Goal: Feedback & Contribution: Contribute content

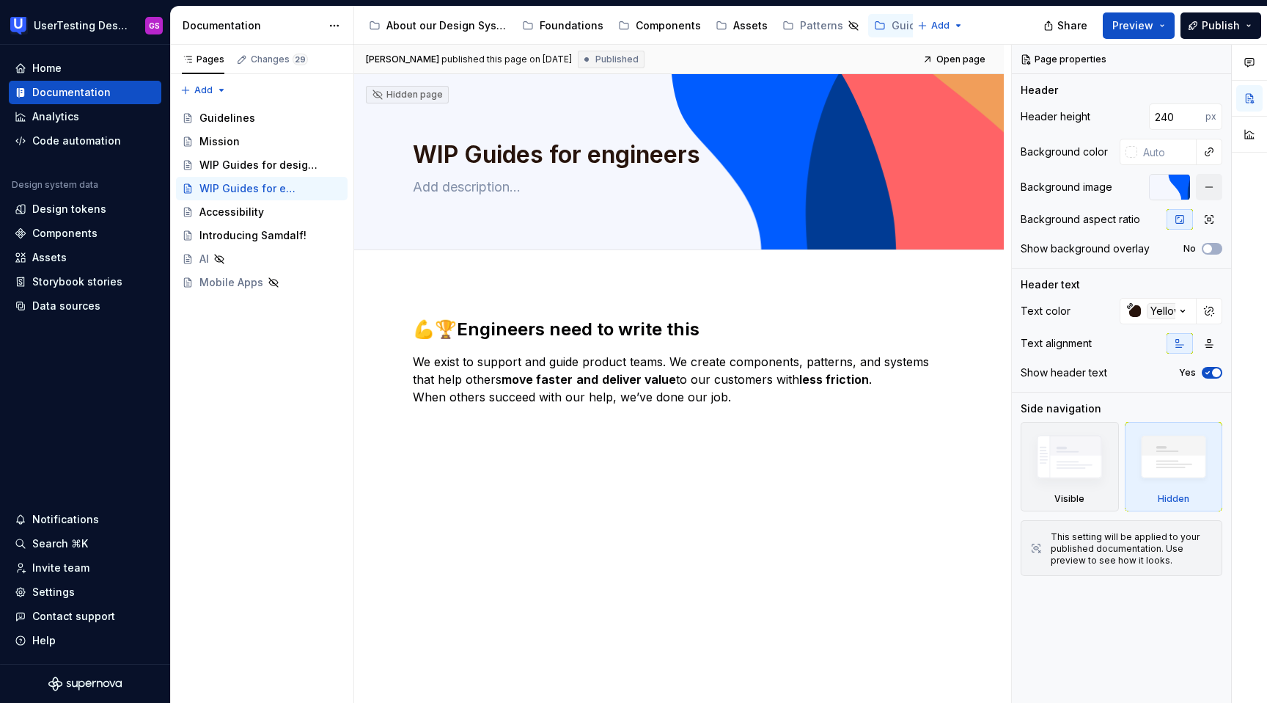
type textarea "*"
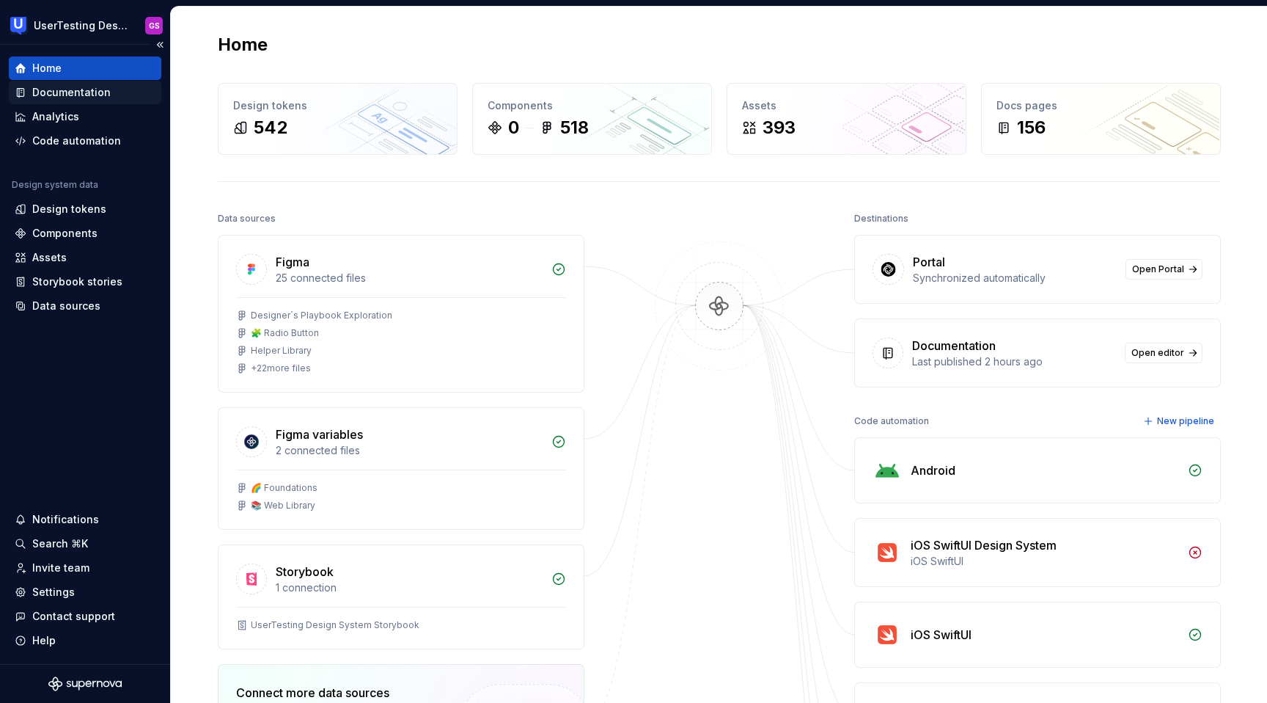
click at [68, 89] on div "Documentation" at bounding box center [71, 92] width 78 height 15
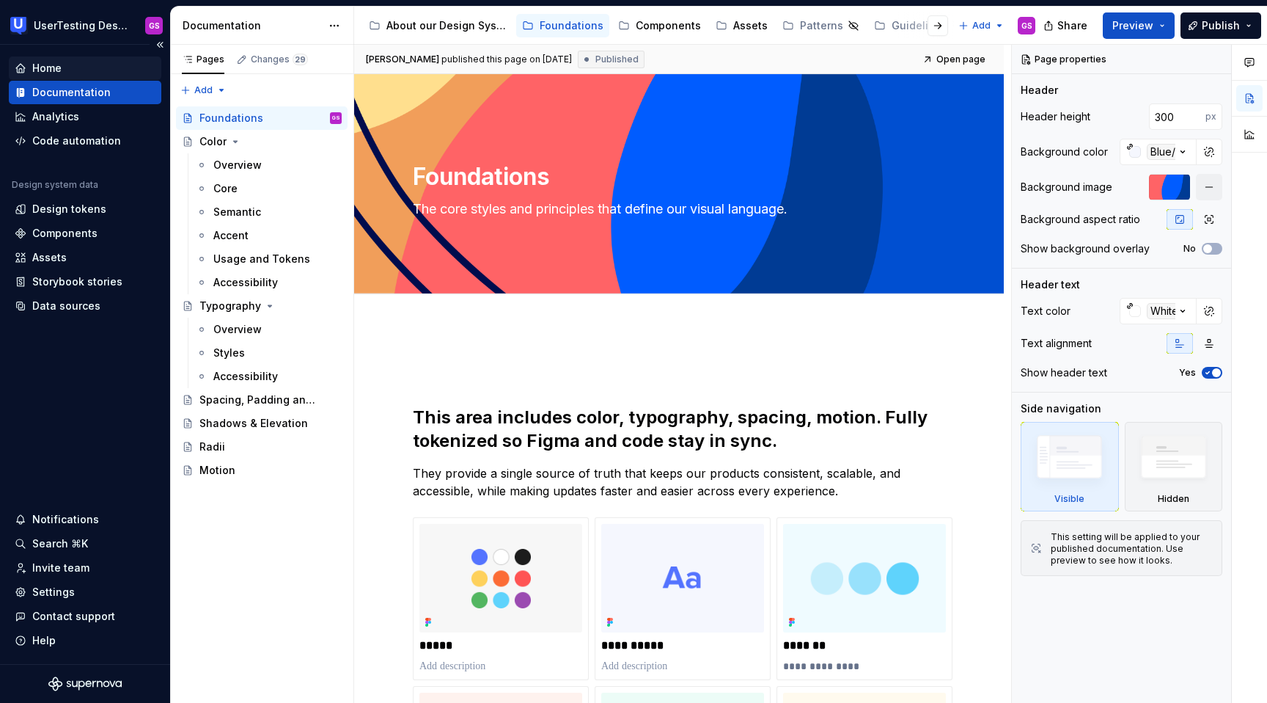
click at [65, 68] on div "Home" at bounding box center [85, 68] width 141 height 15
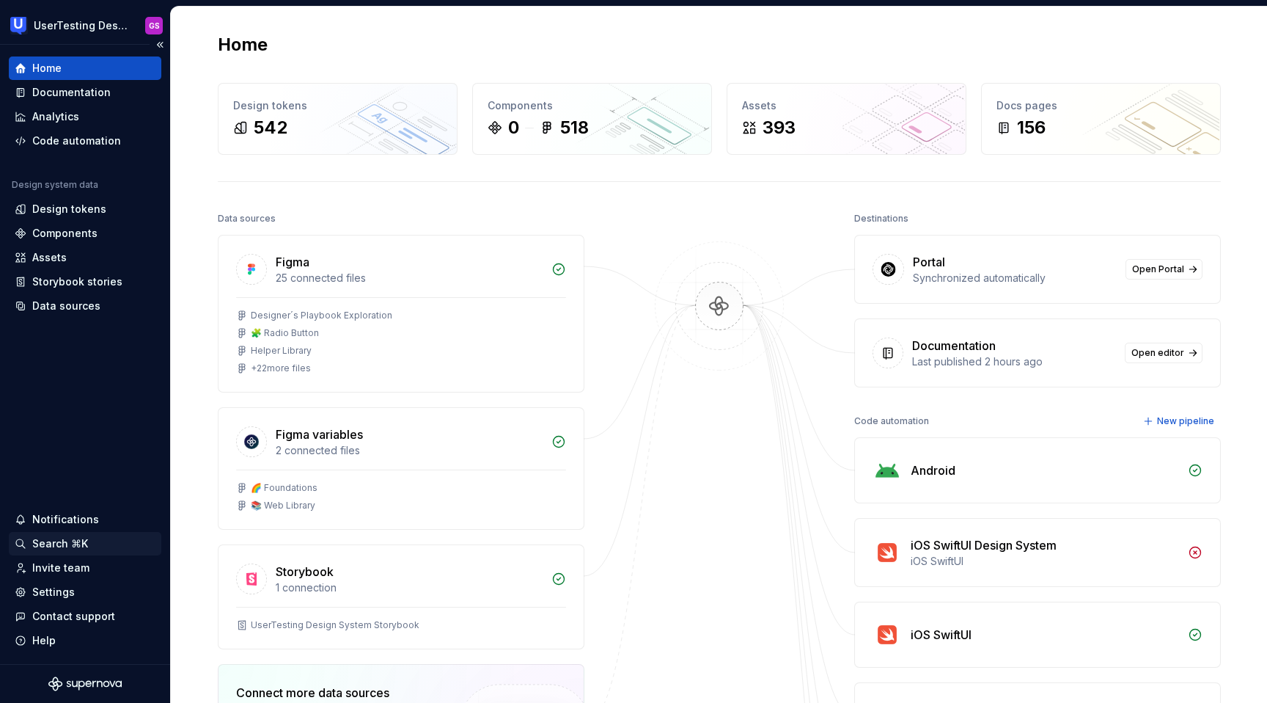
click at [65, 541] on div "Search ⌘K" at bounding box center [60, 543] width 56 height 15
click at [50, 255] on div "Assets" at bounding box center [49, 257] width 34 height 15
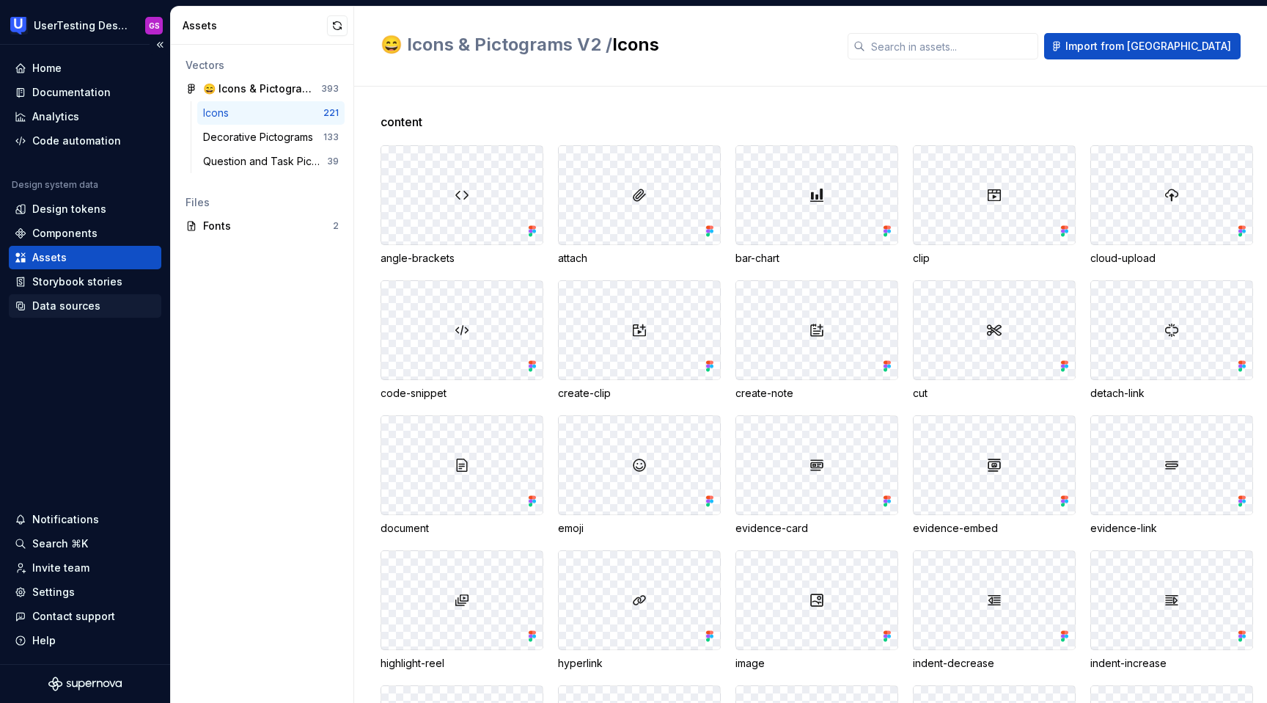
click at [70, 304] on div "Data sources" at bounding box center [66, 305] width 68 height 15
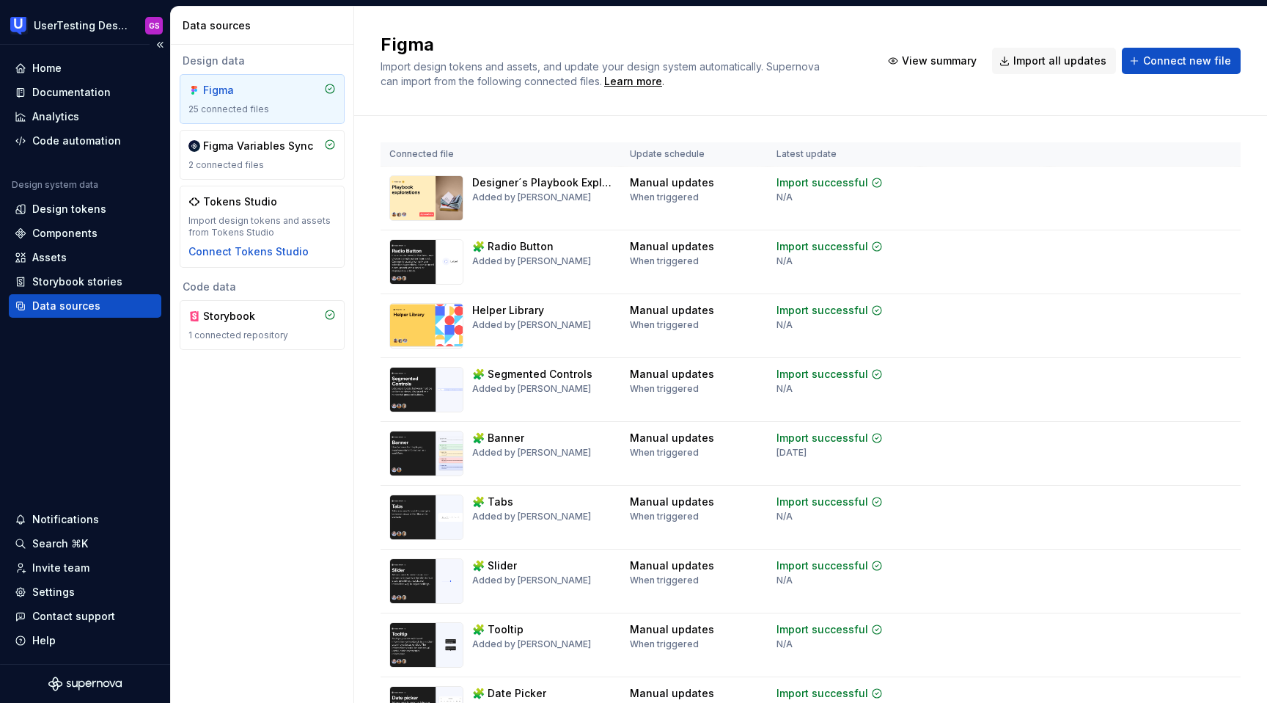
click at [58, 307] on div "Data sources" at bounding box center [66, 305] width 68 height 15
click at [242, 326] on div "Storybook 1 connected repository" at bounding box center [261, 325] width 147 height 32
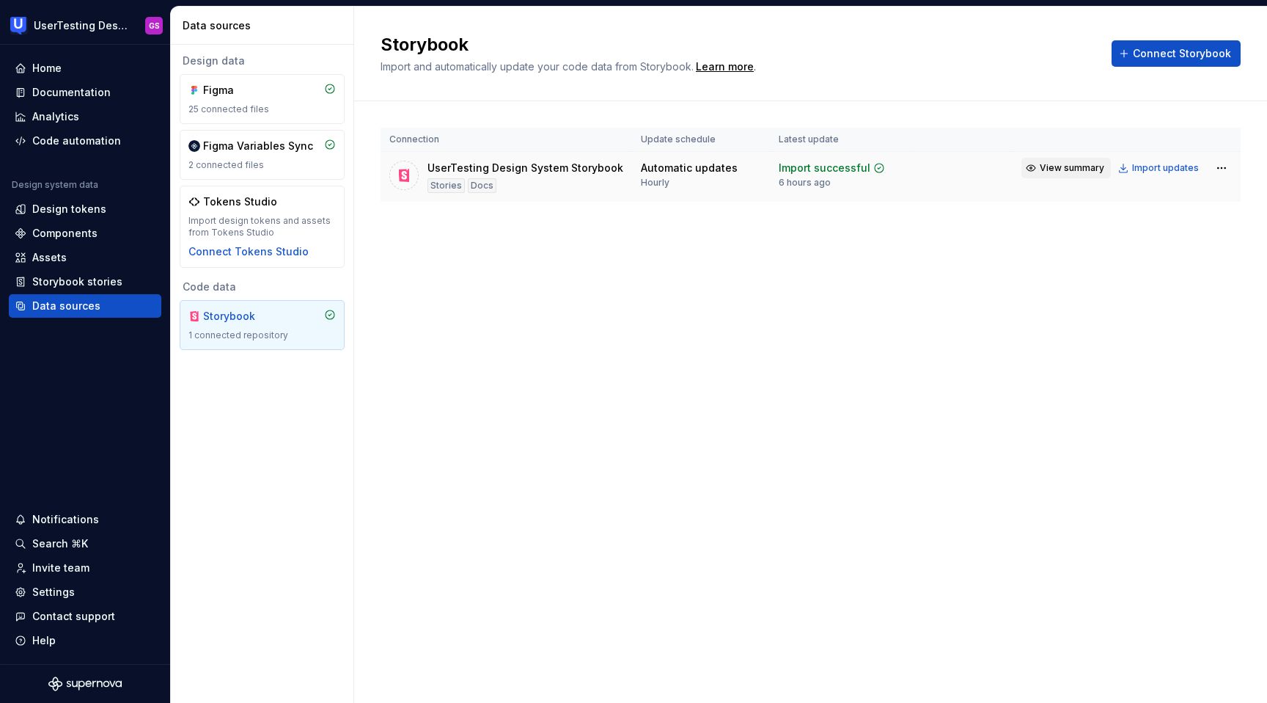
click at [1035, 165] on button "View summary" at bounding box center [1066, 168] width 89 height 21
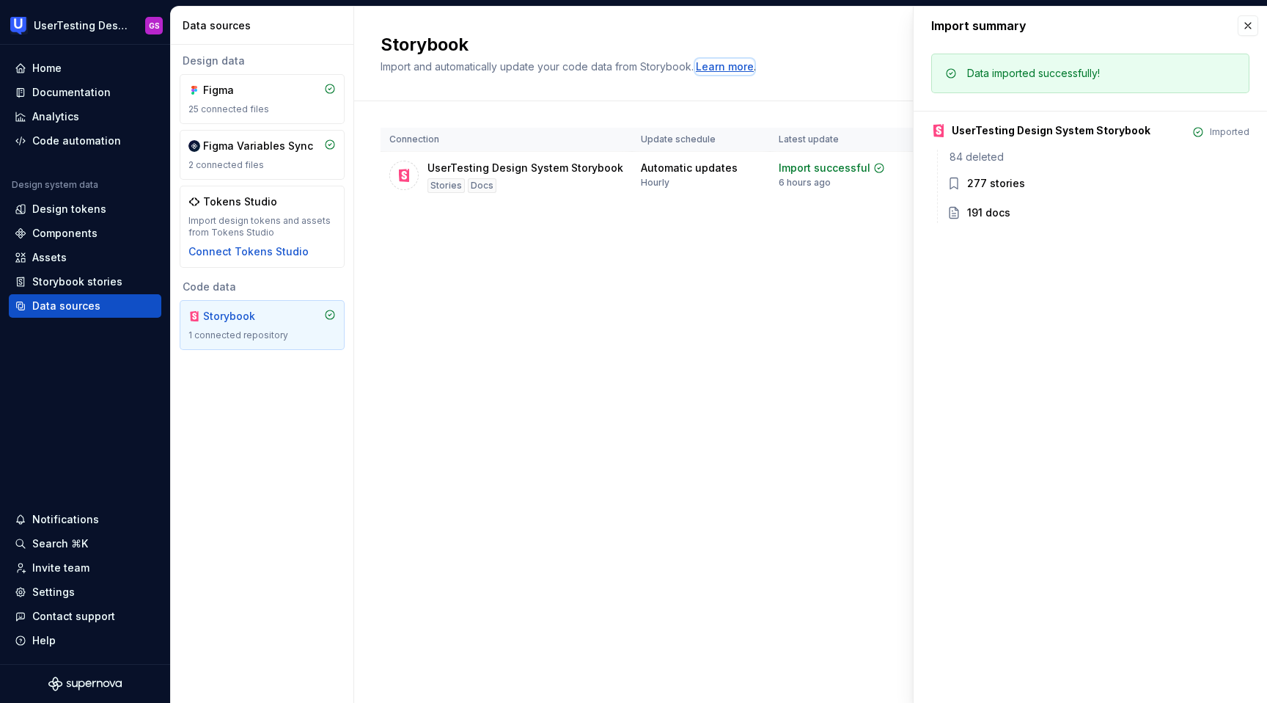
click at [723, 62] on div "Learn more" at bounding box center [725, 66] width 58 height 15
click at [263, 406] on div "Design data Figma 25 connected files Figma Variables Sync 2 connected files Tok…" at bounding box center [262, 374] width 183 height 658
click at [62, 593] on div "Settings" at bounding box center [53, 591] width 43 height 15
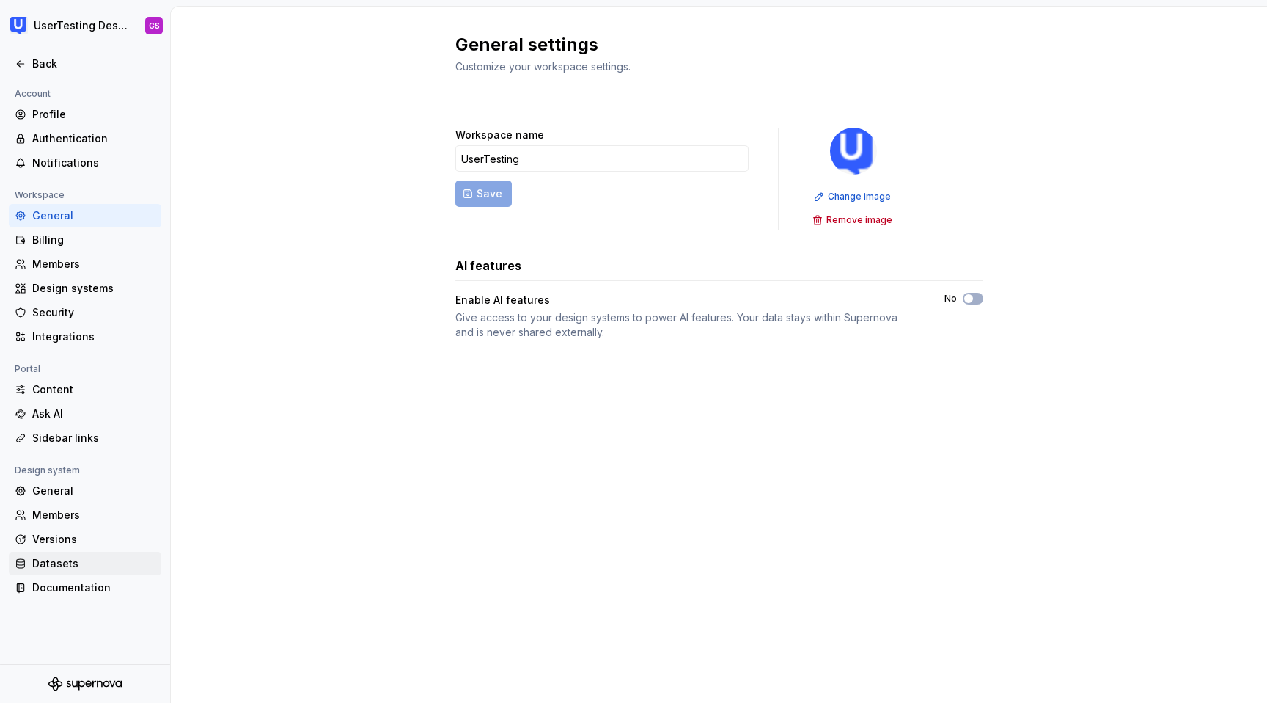
click at [62, 567] on div "Datasets" at bounding box center [93, 563] width 123 height 15
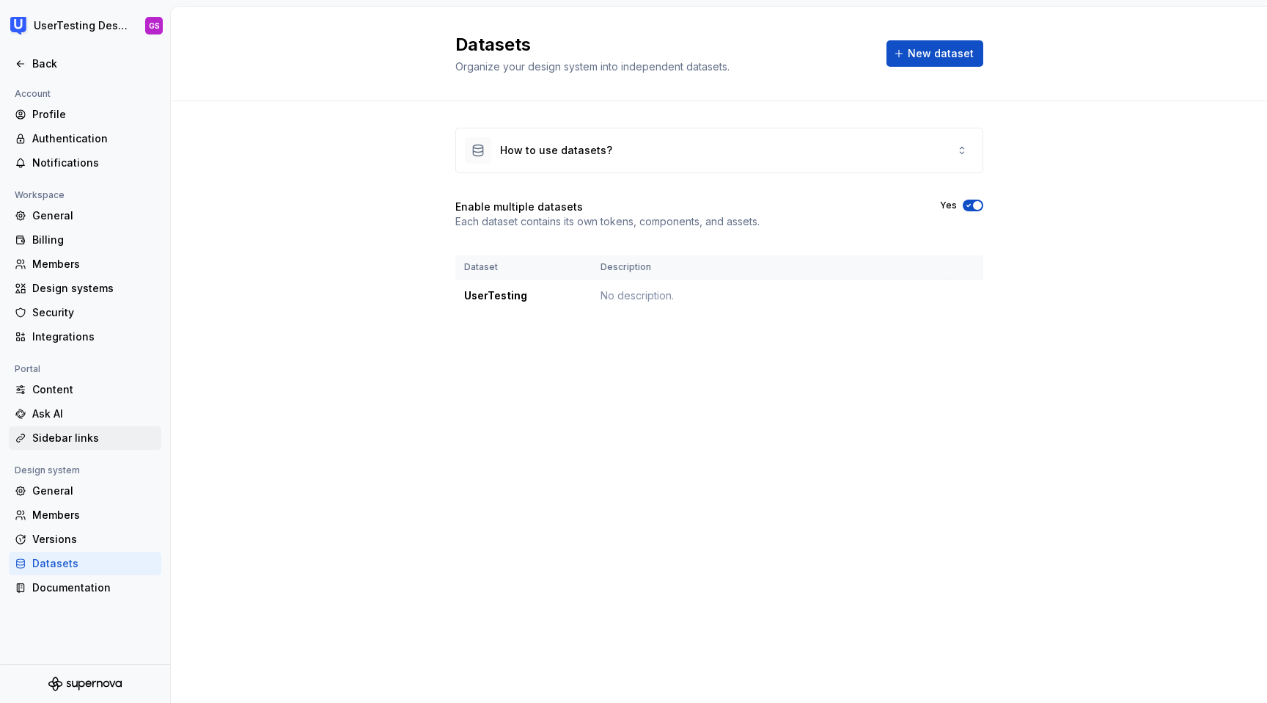
click at [78, 438] on div "Sidebar links" at bounding box center [93, 437] width 123 height 15
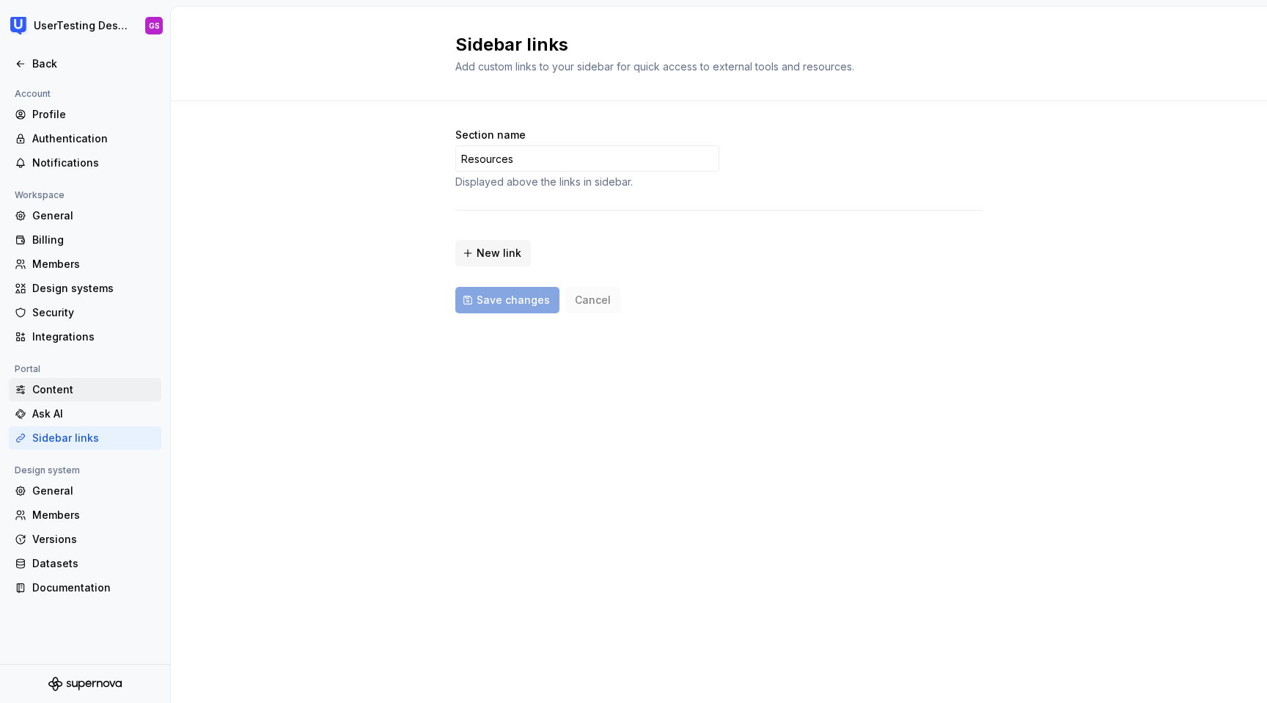
click at [84, 392] on div "Content" at bounding box center [93, 389] width 123 height 15
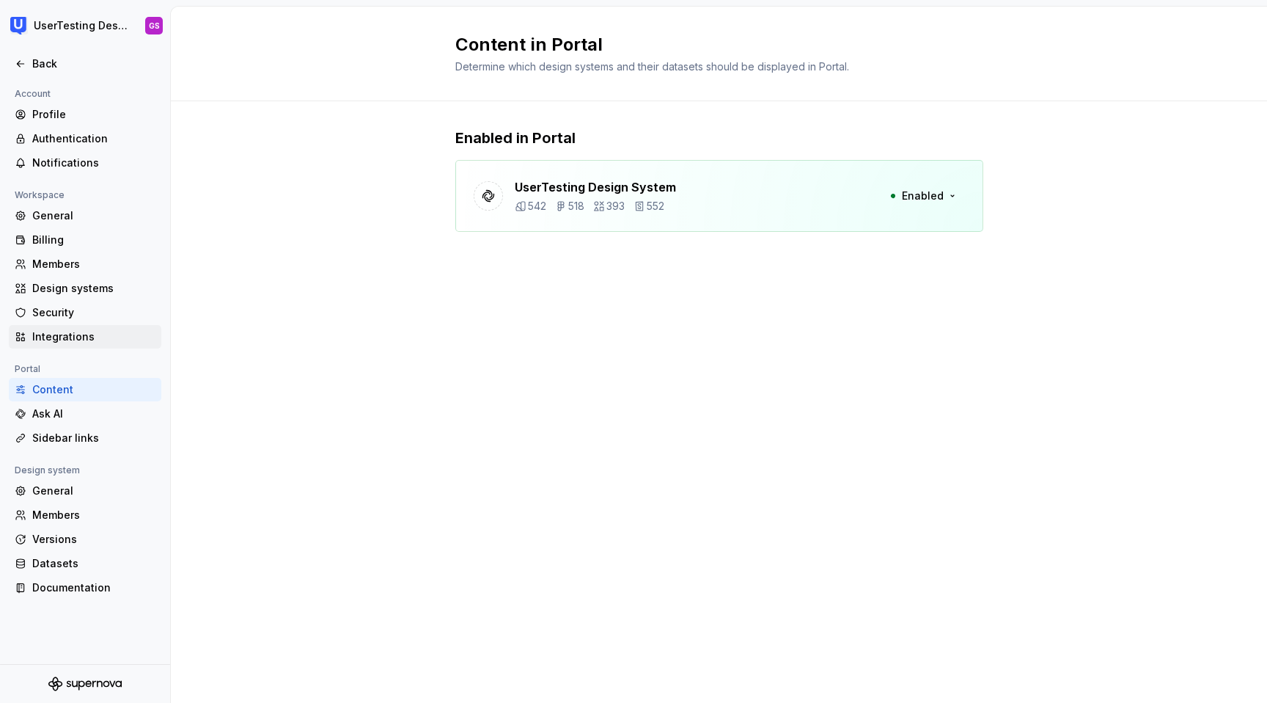
click at [72, 335] on div "Integrations" at bounding box center [93, 336] width 123 height 15
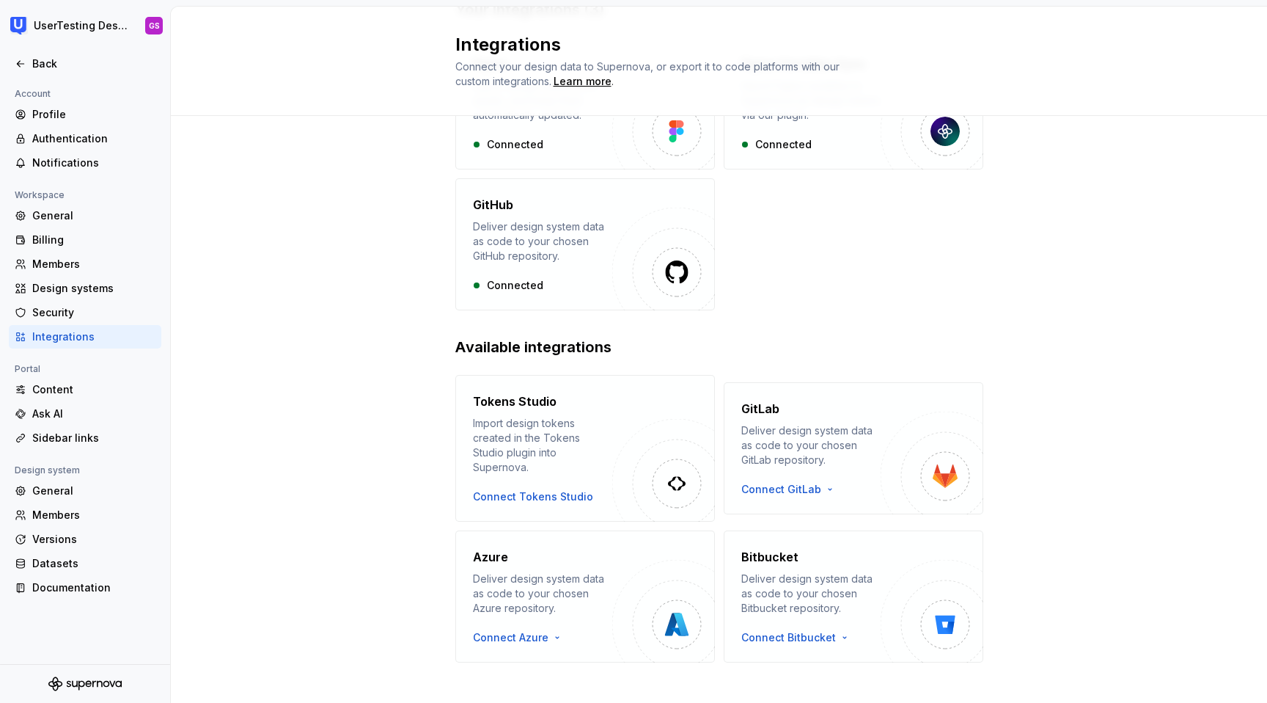
scroll to position [144, 0]
click at [60, 312] on div "Security" at bounding box center [93, 312] width 123 height 15
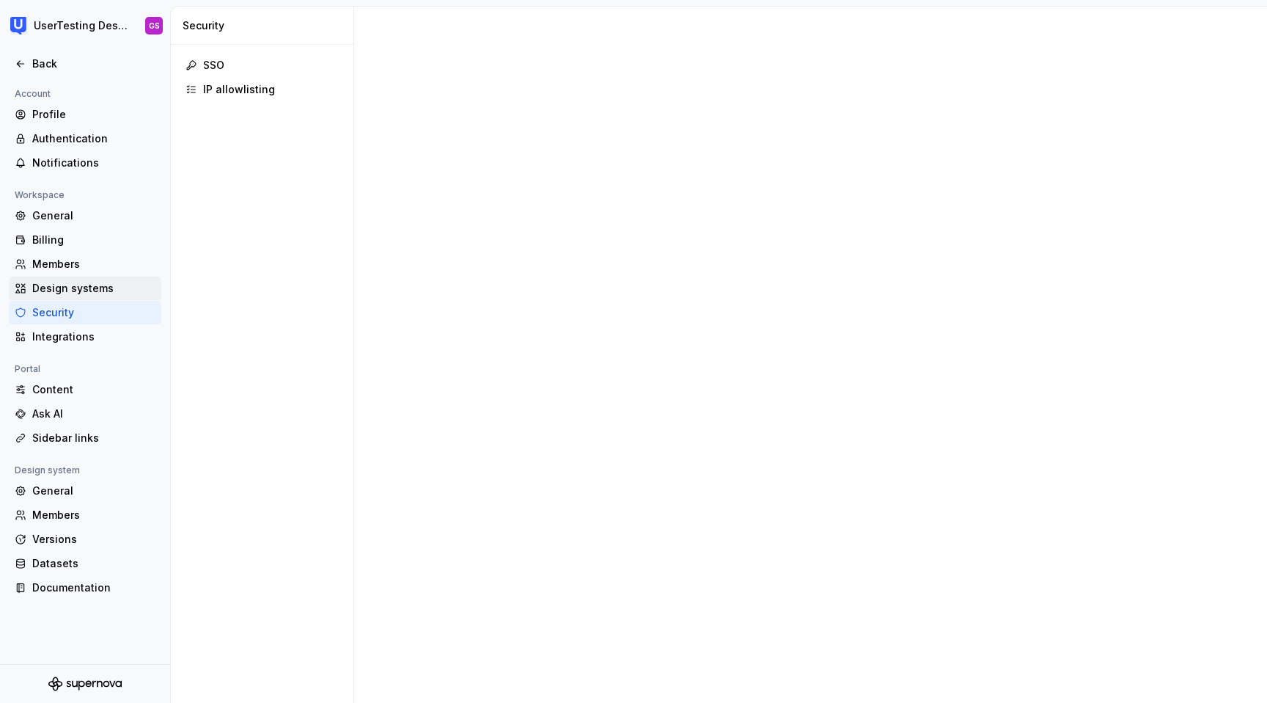
click at [78, 287] on div "Design systems" at bounding box center [93, 288] width 123 height 15
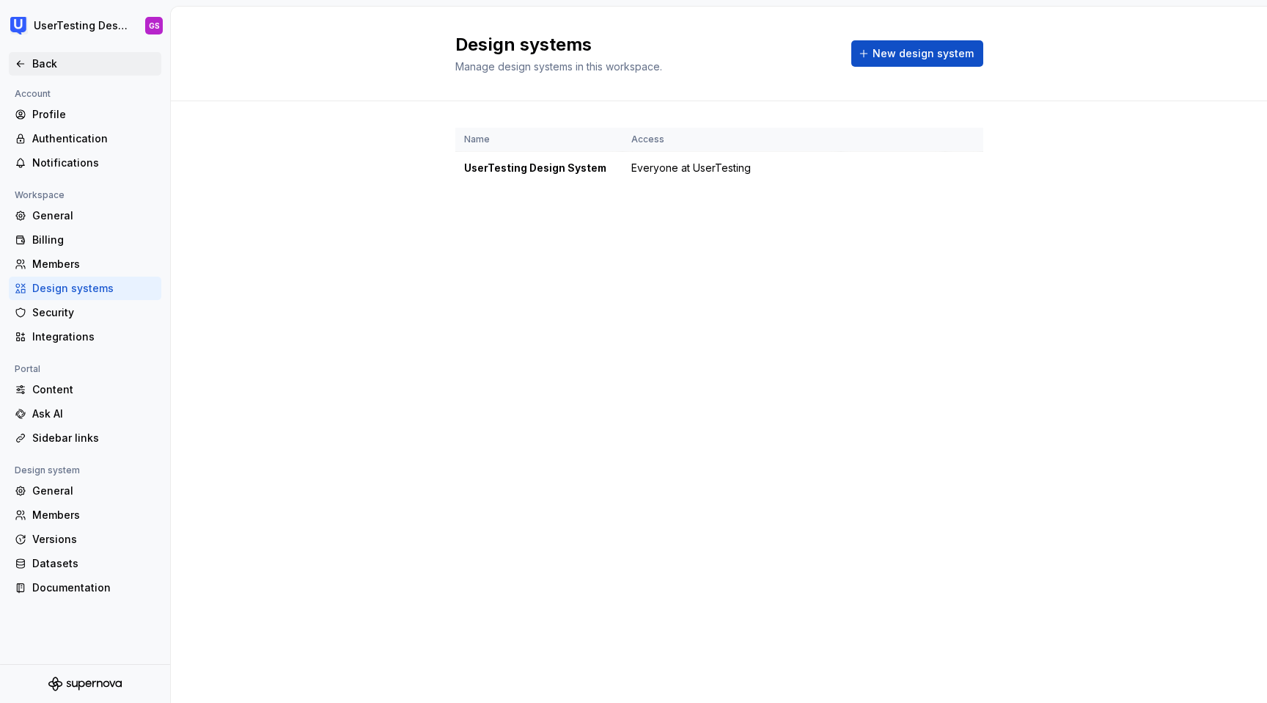
click at [52, 62] on div "Back" at bounding box center [93, 63] width 123 height 15
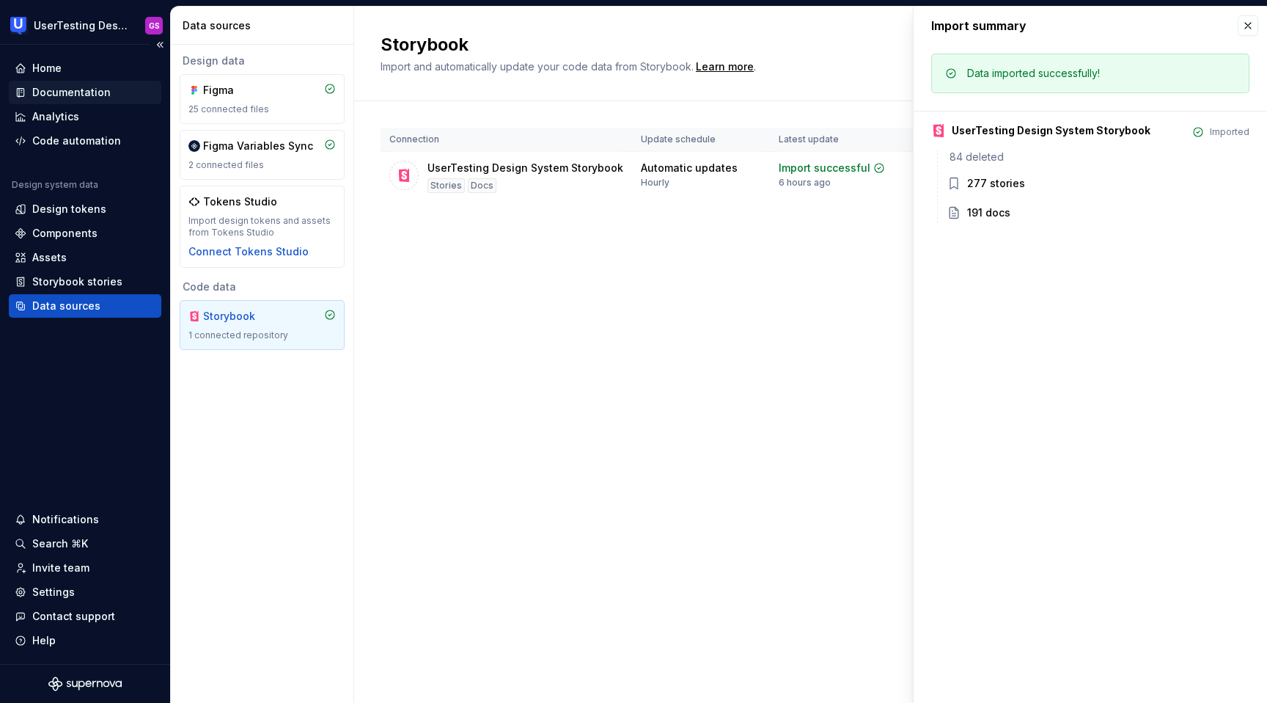
click at [80, 92] on div "Documentation" at bounding box center [71, 92] width 78 height 15
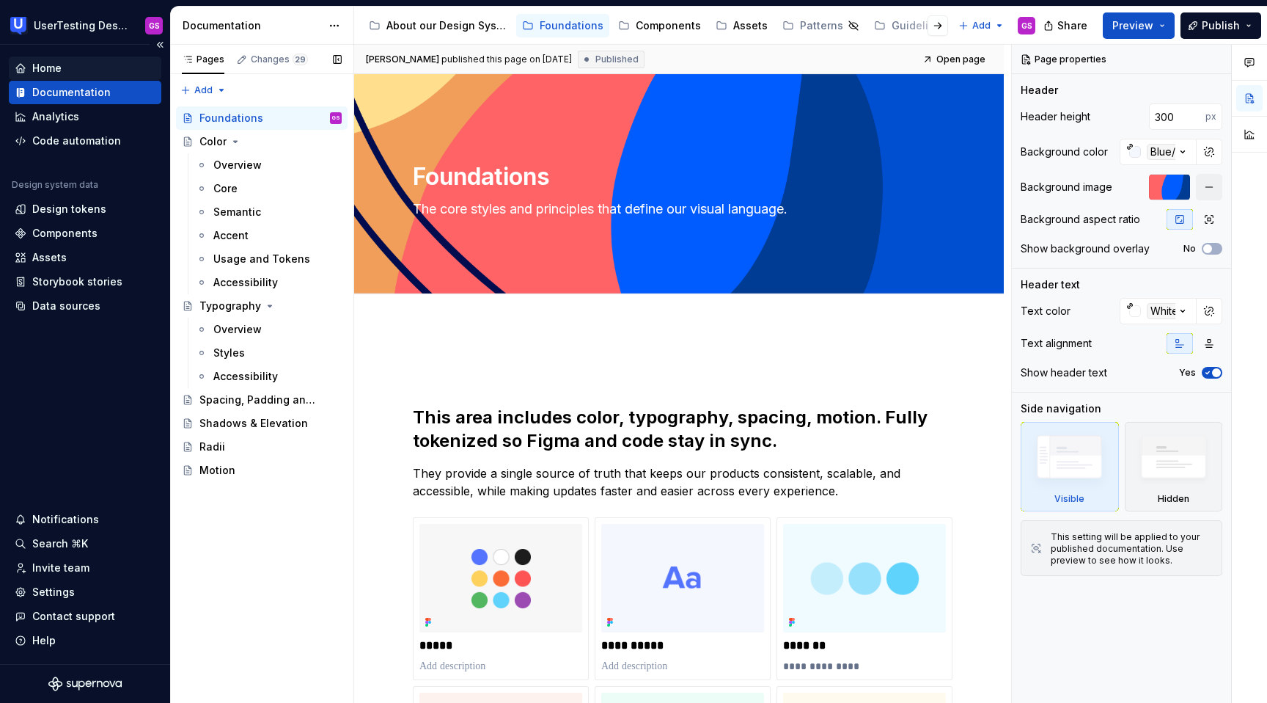
click at [95, 71] on div "Home" at bounding box center [85, 68] width 141 height 15
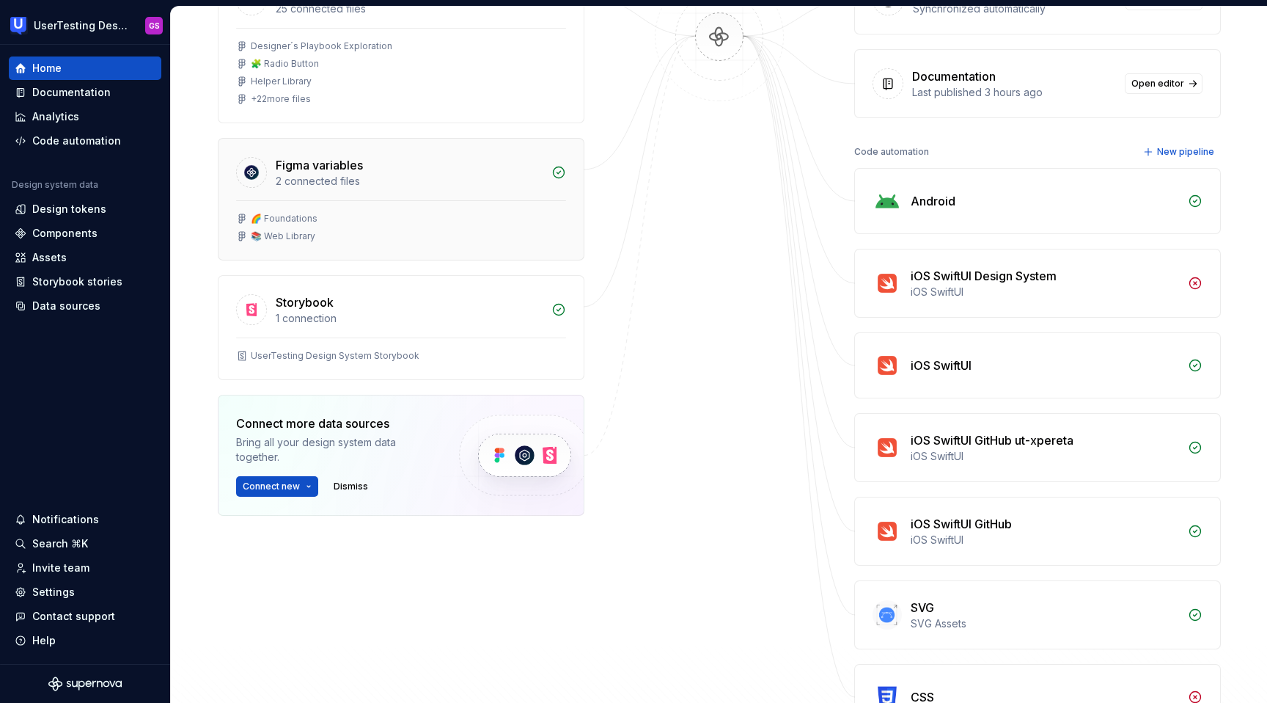
scroll to position [272, 0]
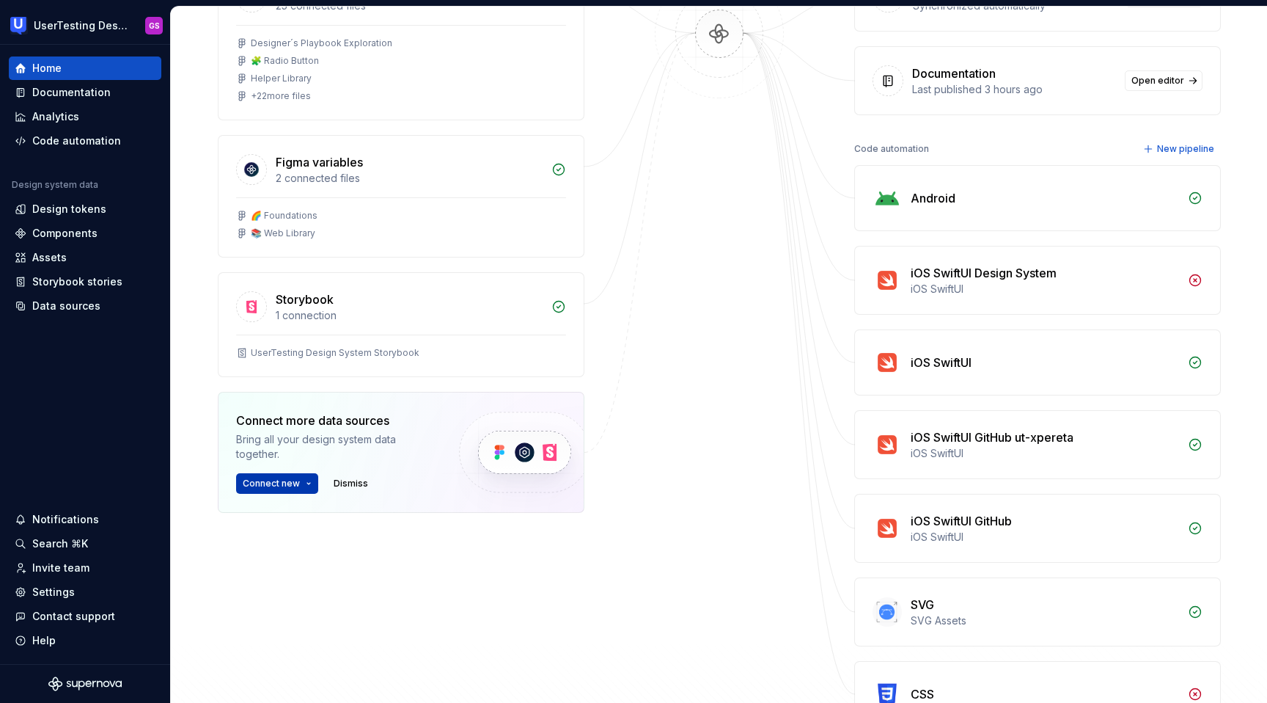
click at [301, 483] on button "Connect new" at bounding box center [277, 483] width 82 height 21
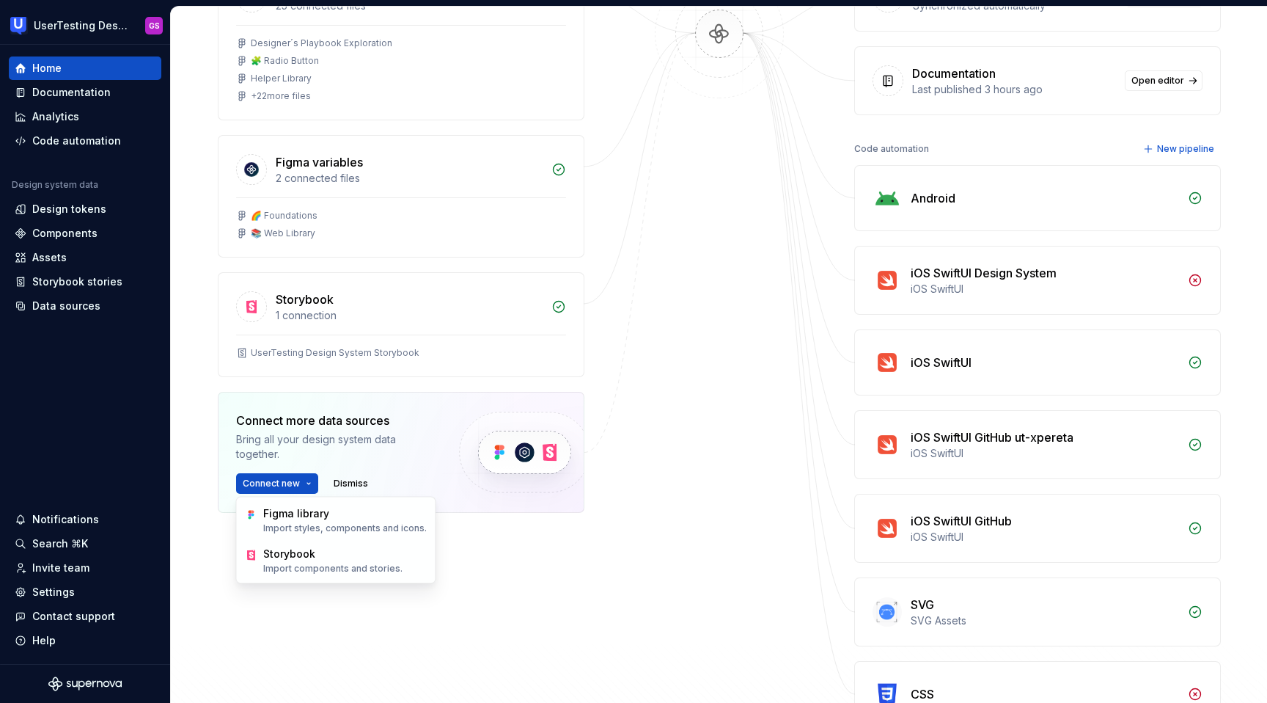
click at [452, 435] on img at bounding box center [524, 452] width 180 height 120
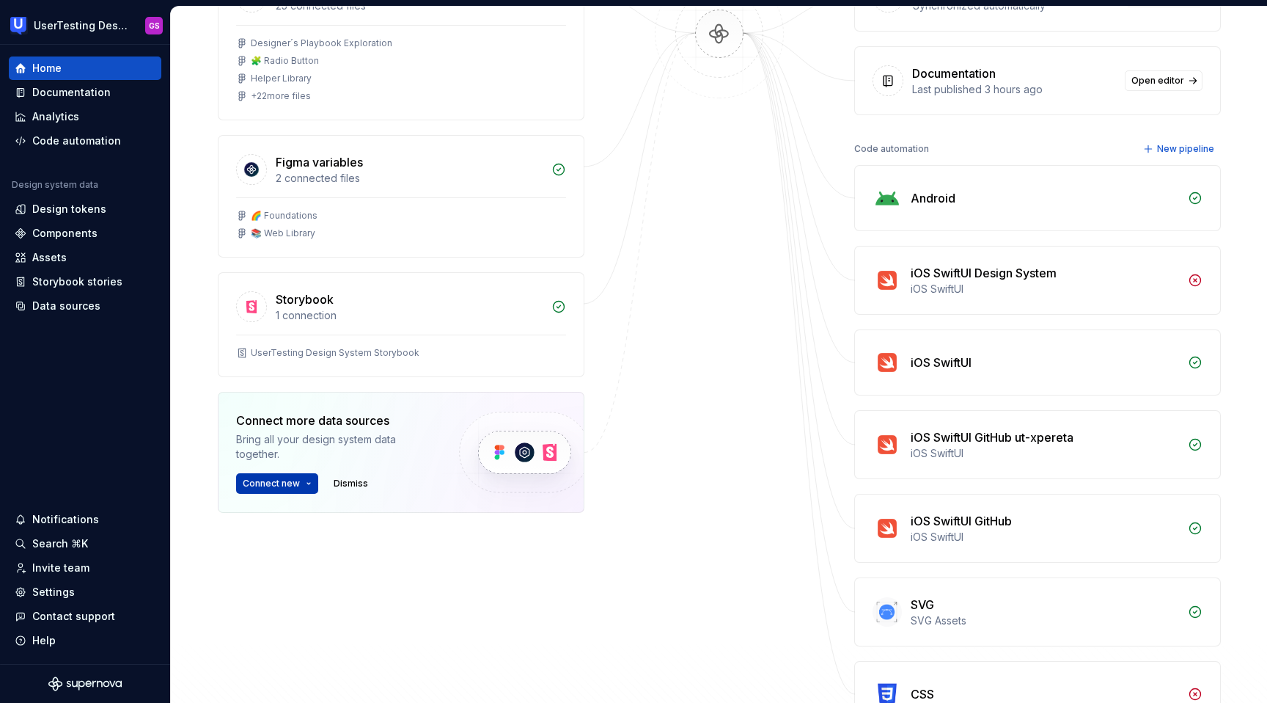
click at [284, 479] on span "Connect new" at bounding box center [271, 483] width 57 height 12
click at [353, 480] on span "Dismiss" at bounding box center [351, 483] width 34 height 12
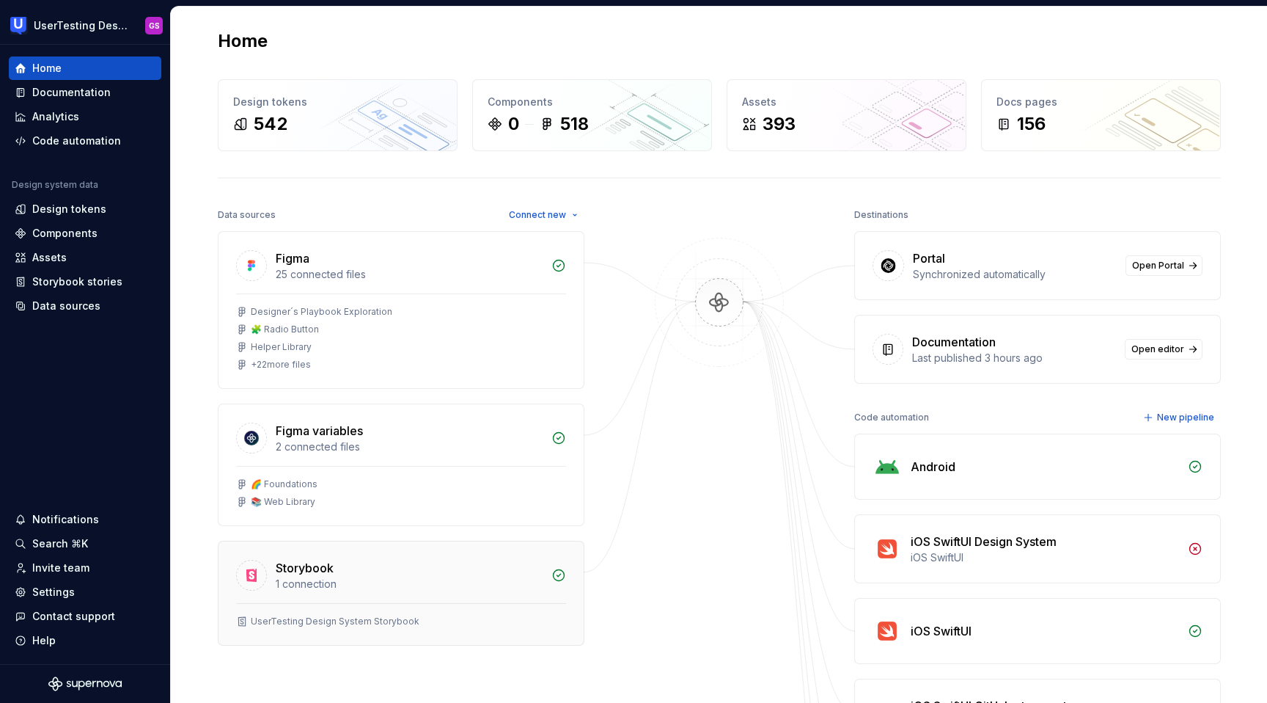
scroll to position [0, 0]
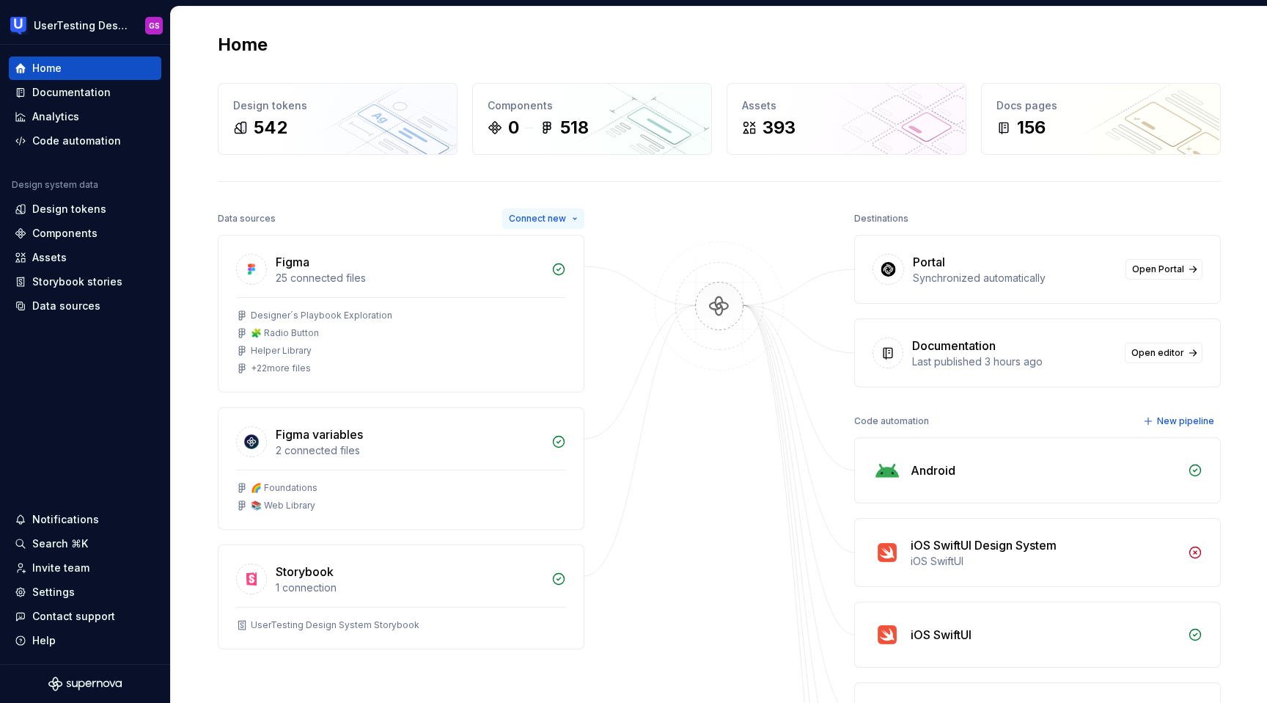
click at [535, 216] on span "Connect new" at bounding box center [537, 219] width 57 height 12
click at [750, 202] on div "Home Design tokens 542 Components 0 518 Assets 393 Docs pages 156 Data sources …" at bounding box center [719, 545] width 1056 height 1077
click at [1146, 352] on span "Open editor" at bounding box center [1158, 353] width 53 height 12
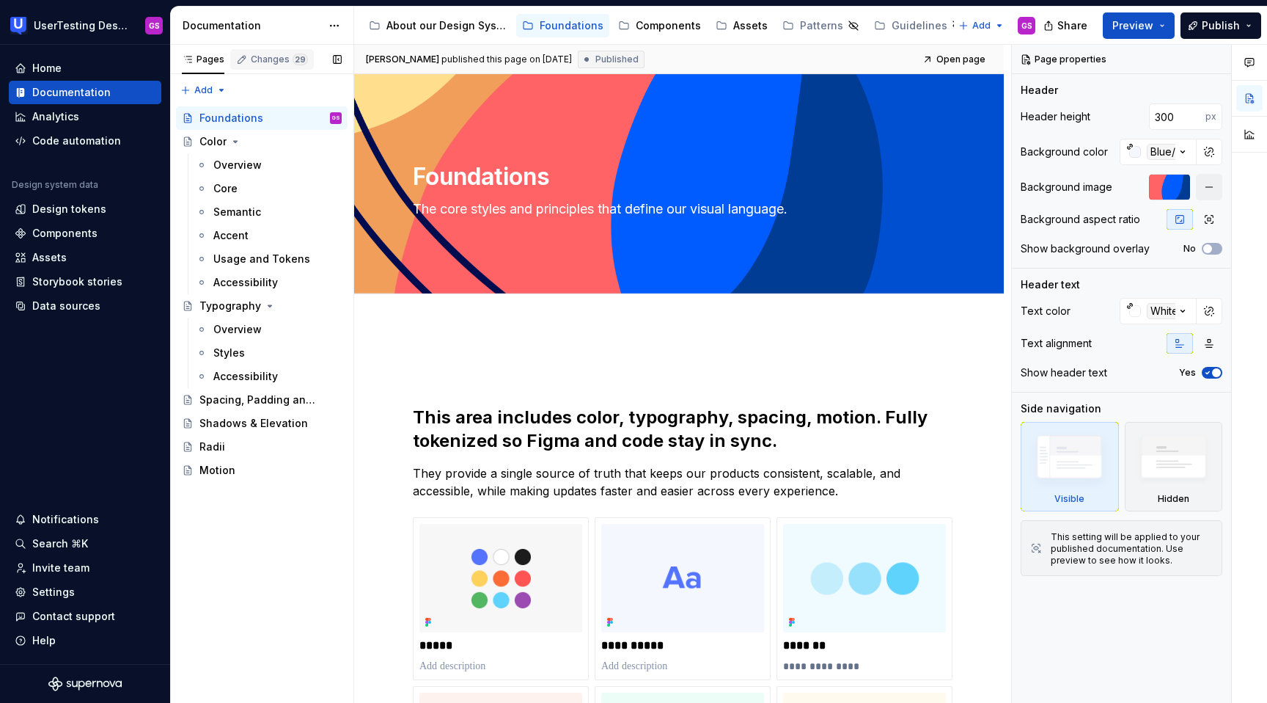
click at [276, 51] on div "Changes 29" at bounding box center [272, 59] width 84 height 21
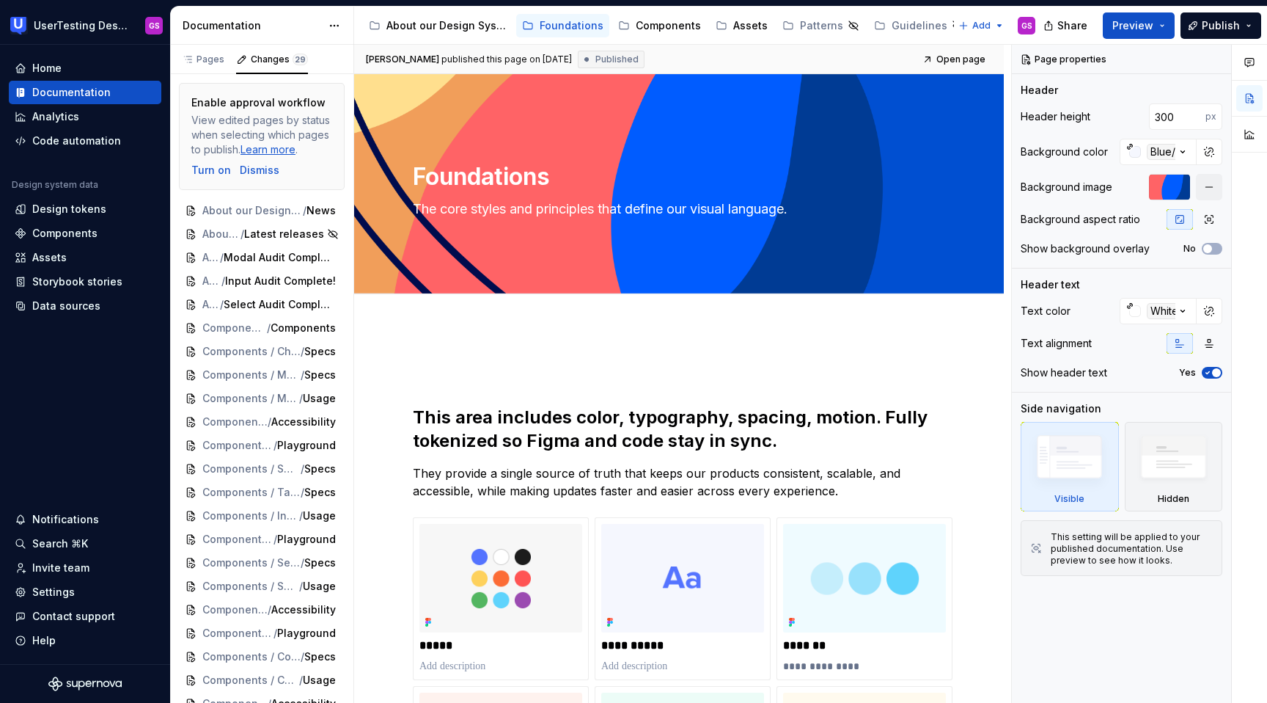
click at [353, 326] on div "Pages Changes 29 Add Accessibility guide for tree Page tree. Navigate the tree …" at bounding box center [262, 377] width 183 height 664
click at [235, 205] on span "About our Design System / News & Releases" at bounding box center [242, 210] width 80 height 15
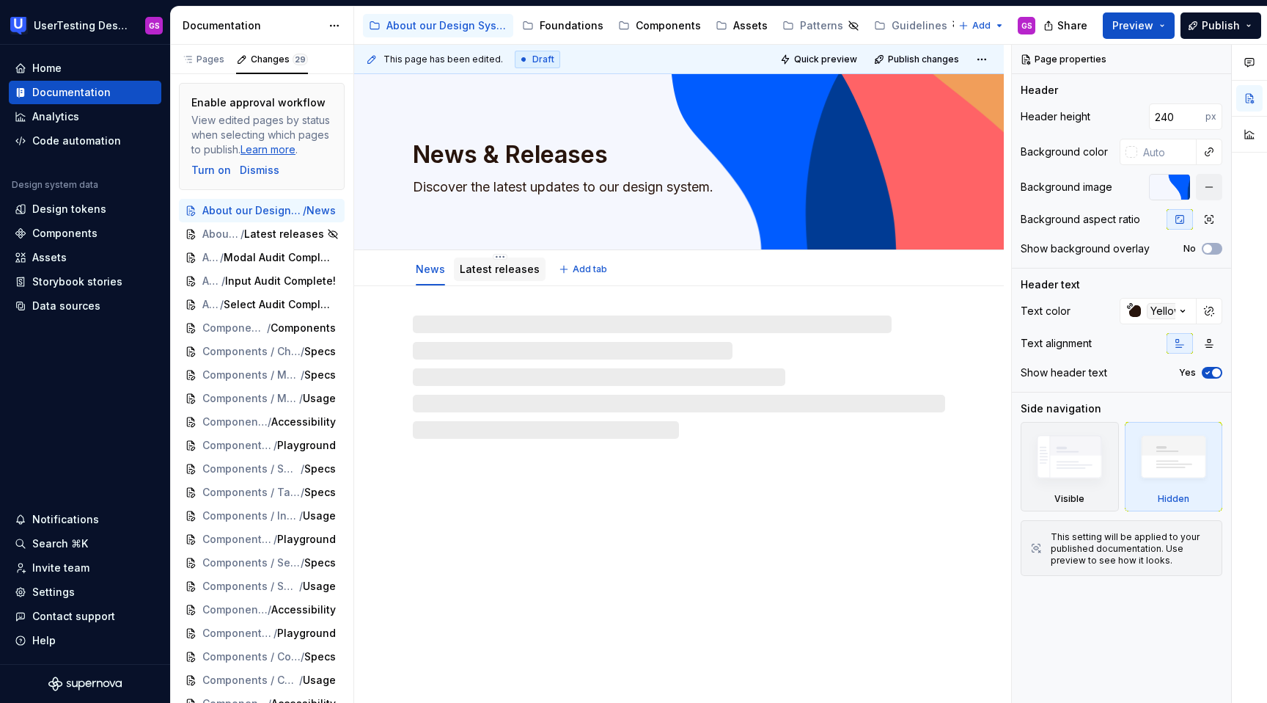
click at [179, 199] on link "About our Design System / News & Releases / News" at bounding box center [262, 210] width 166 height 23
type textarea "*"
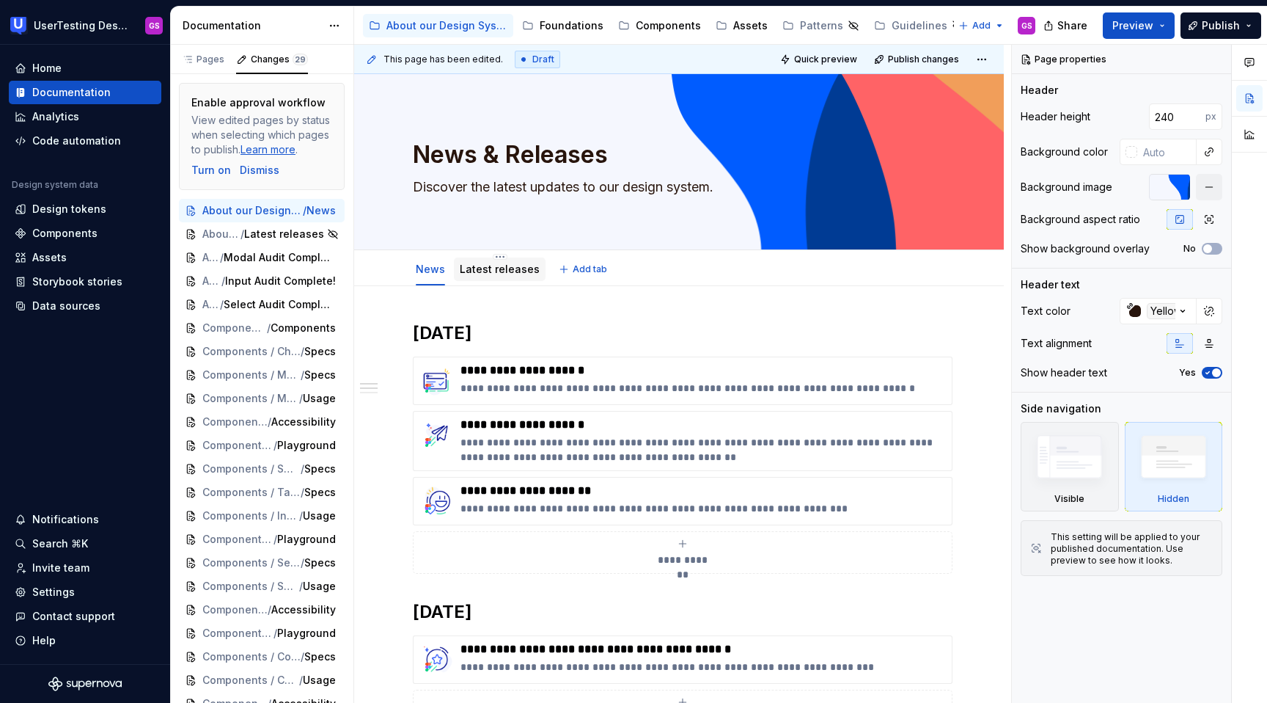
click at [529, 276] on div "Latest releases" at bounding box center [500, 269] width 80 height 15
click at [582, 269] on span "Add tab" at bounding box center [590, 269] width 34 height 12
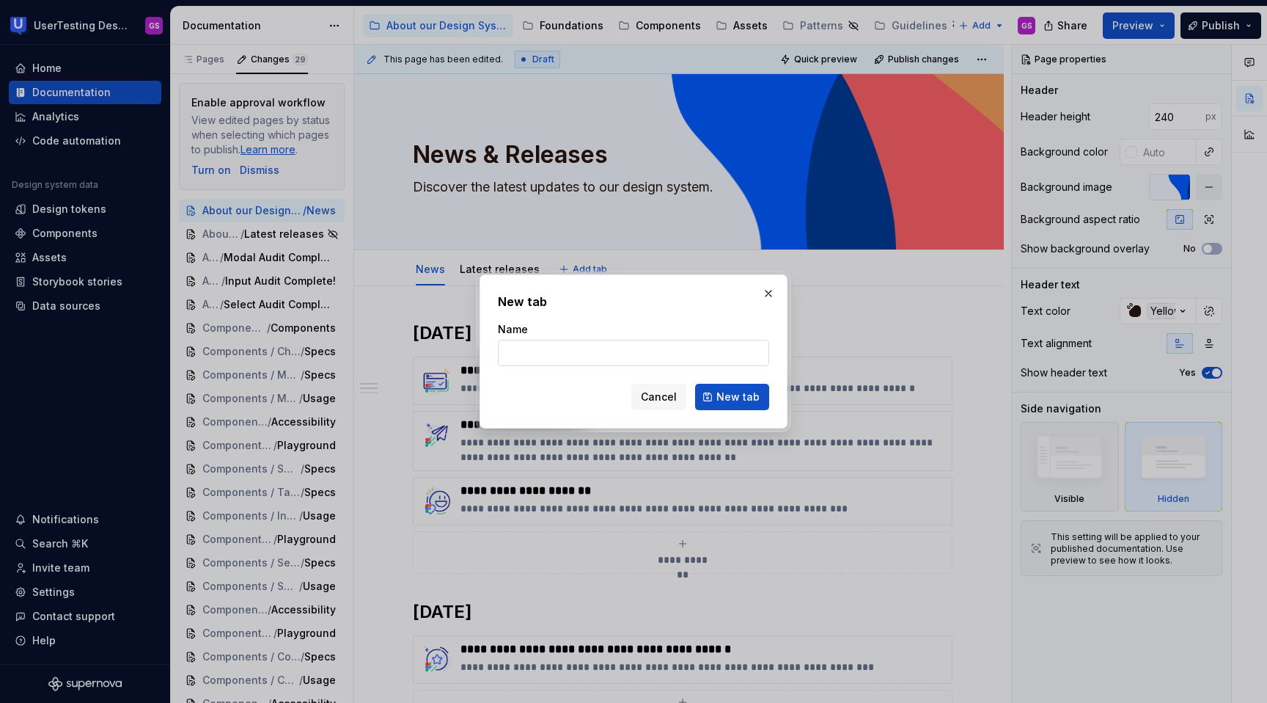
click at [579, 349] on input "Name" at bounding box center [633, 353] width 271 height 26
type input "r"
type input "React package"
click button "New tab" at bounding box center [732, 397] width 74 height 26
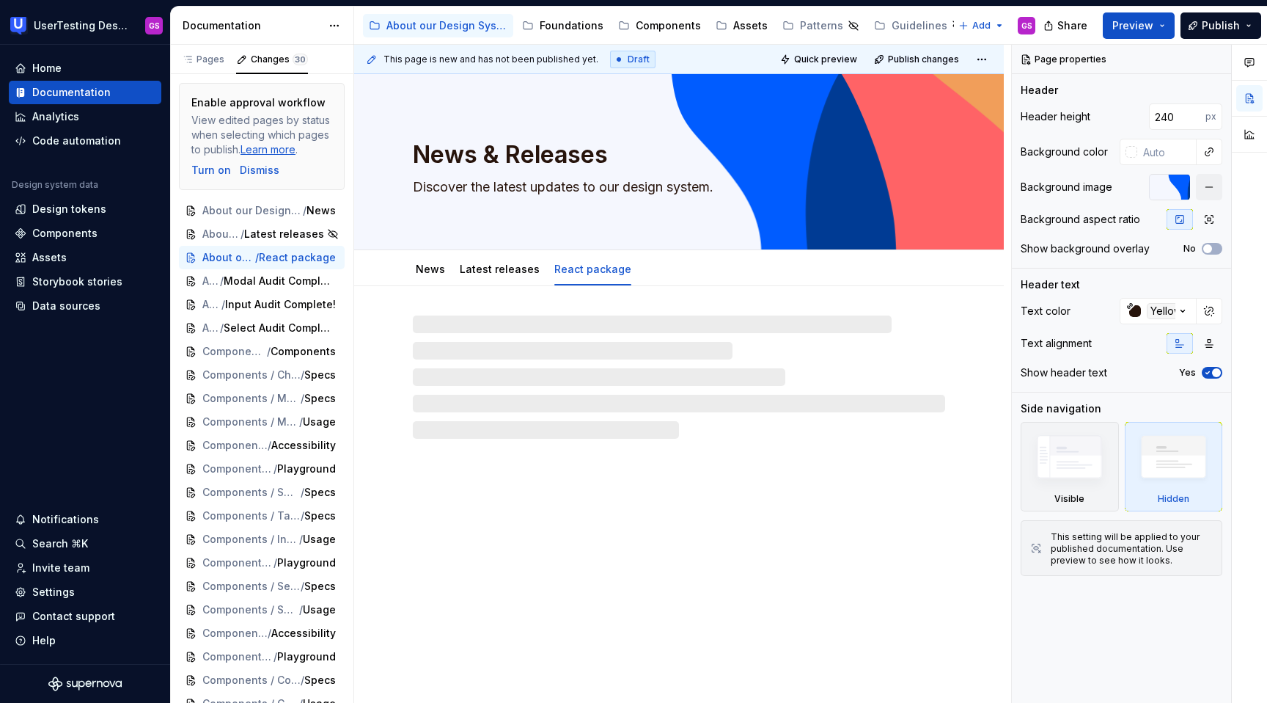
click at [606, 346] on div at bounding box center [679, 376] width 532 height 123
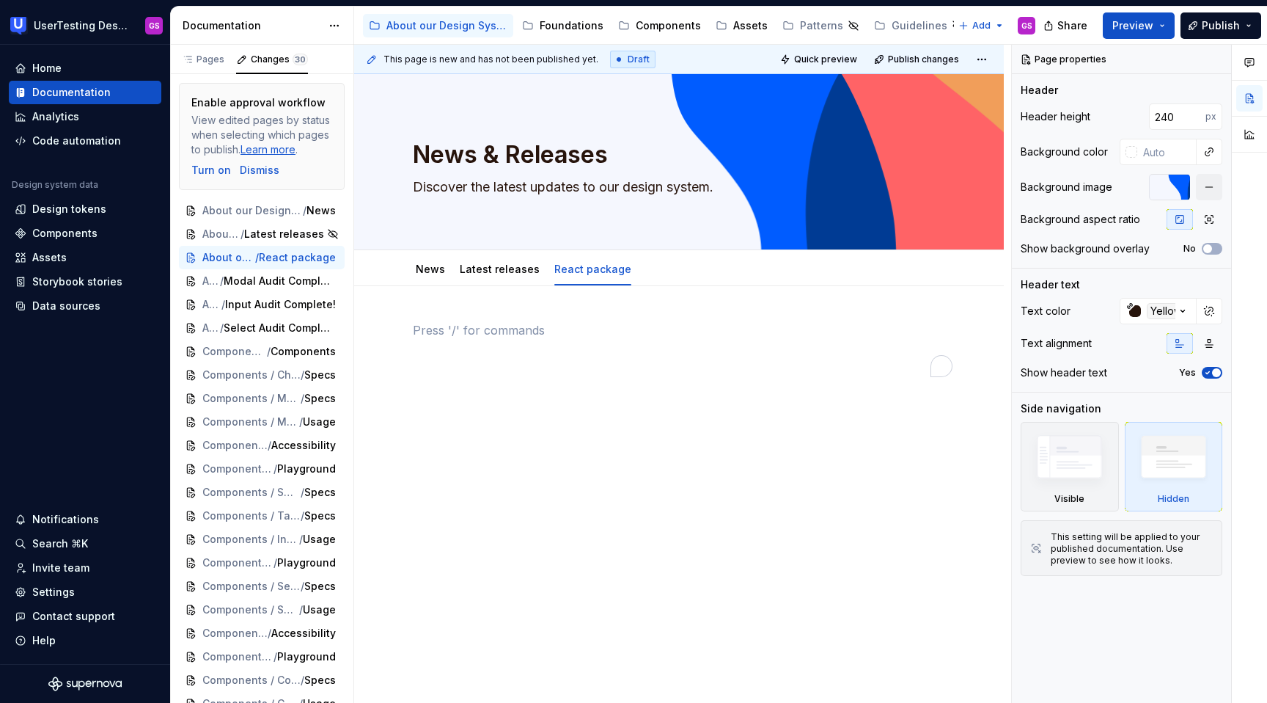
click at [579, 323] on p "To enrich screen reader interactions, please activate Accessibility in Grammarl…" at bounding box center [679, 330] width 532 height 18
type textarea "*"
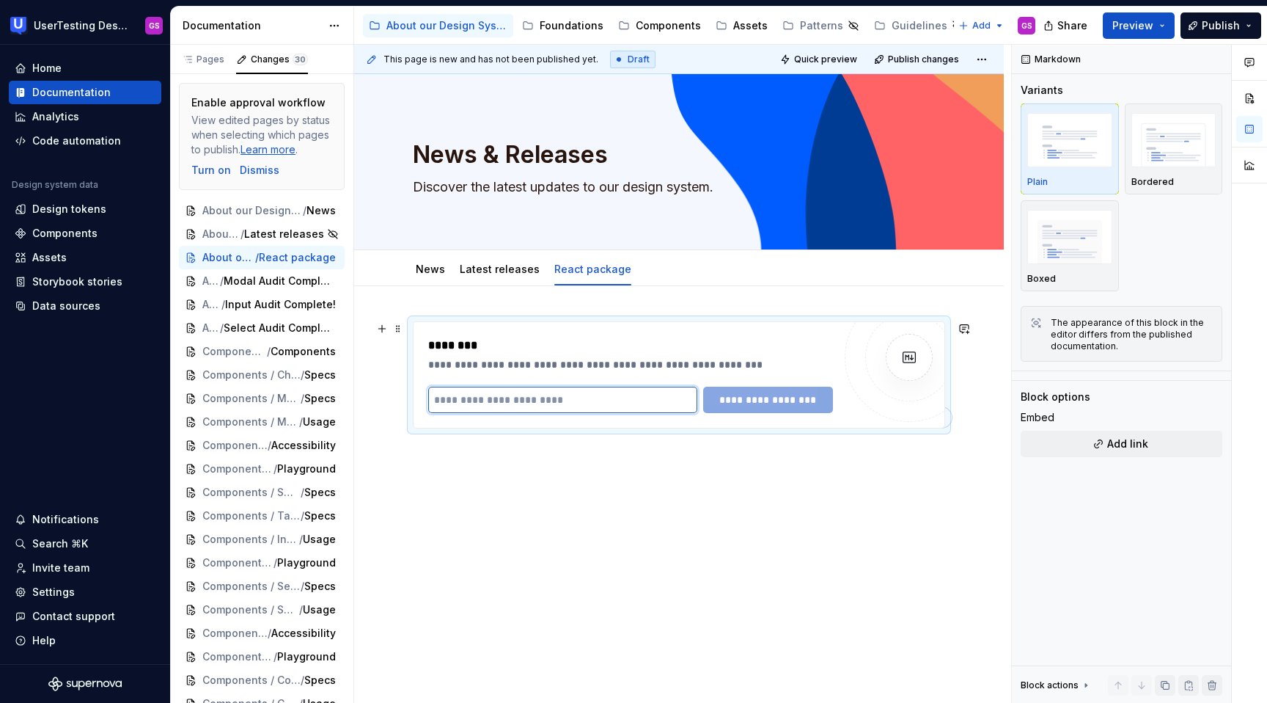
click at [531, 395] on input "To enrich screen reader interactions, please activate Accessibility in Grammarl…" at bounding box center [562, 399] width 269 height 26
paste input "**********"
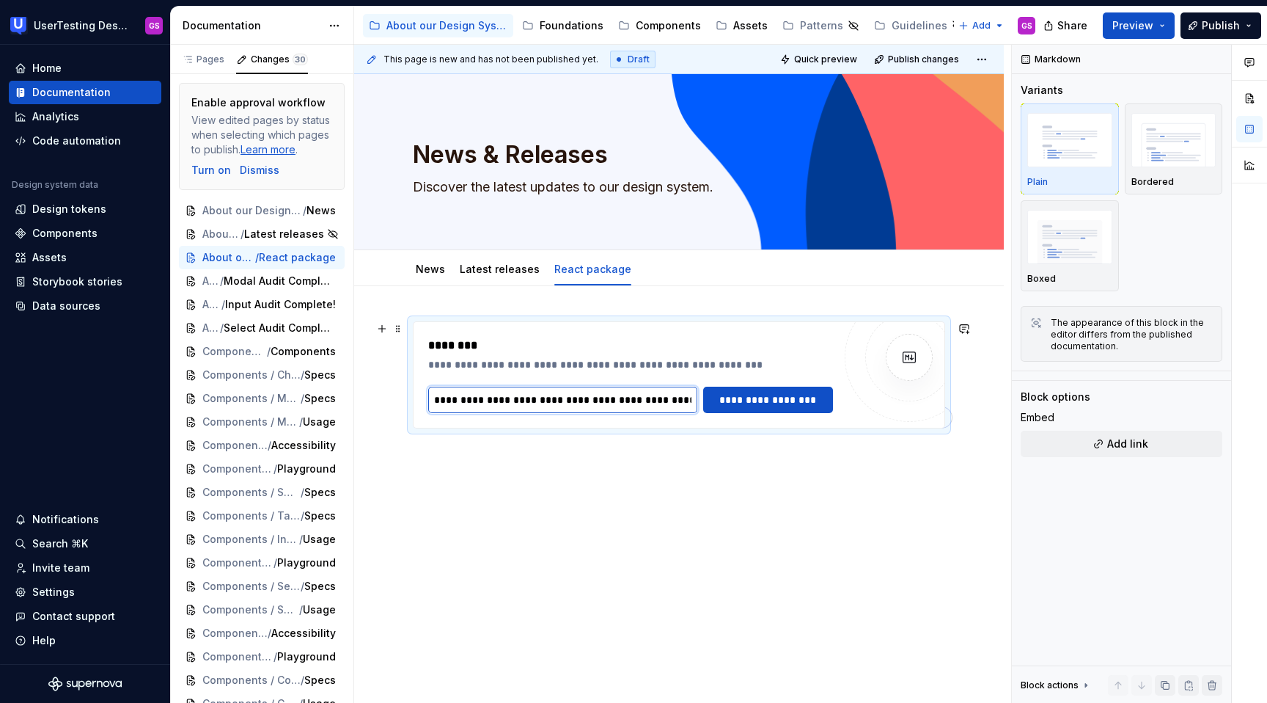
scroll to position [0, 732]
type input "**********"
click at [792, 400] on span "**********" at bounding box center [775, 399] width 111 height 15
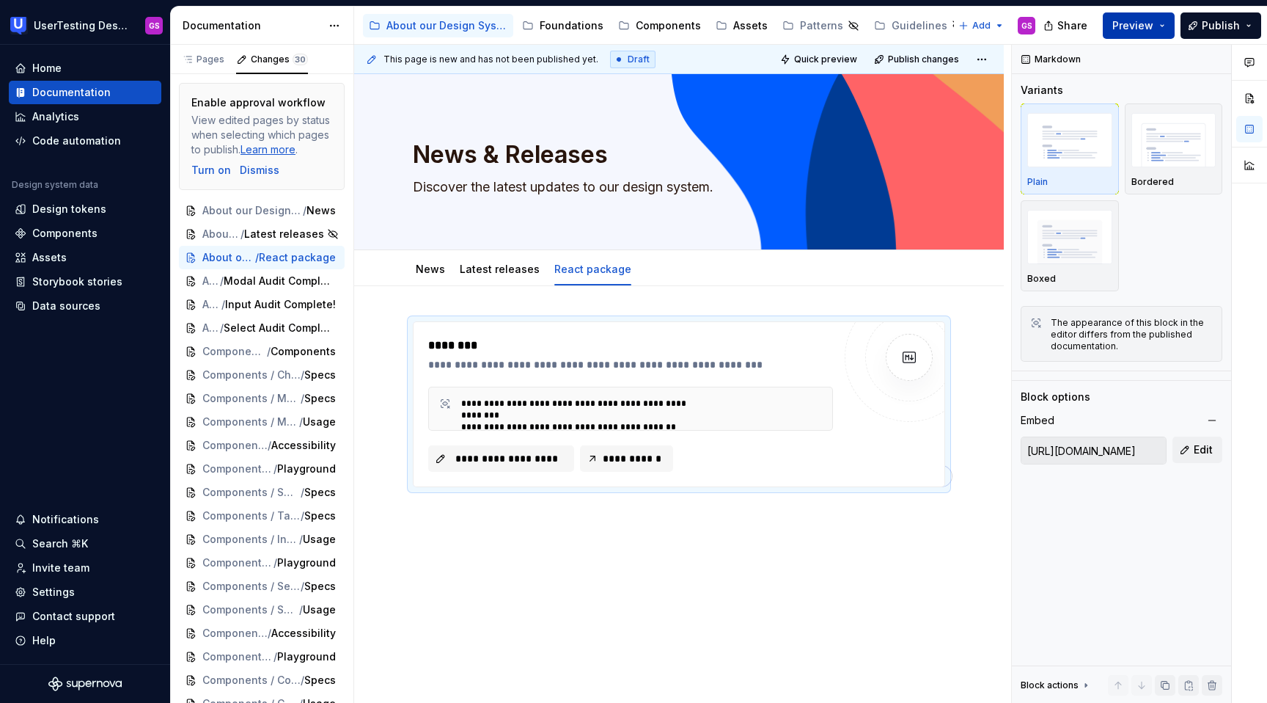
click at [1141, 32] on span "Preview" at bounding box center [1133, 25] width 41 height 15
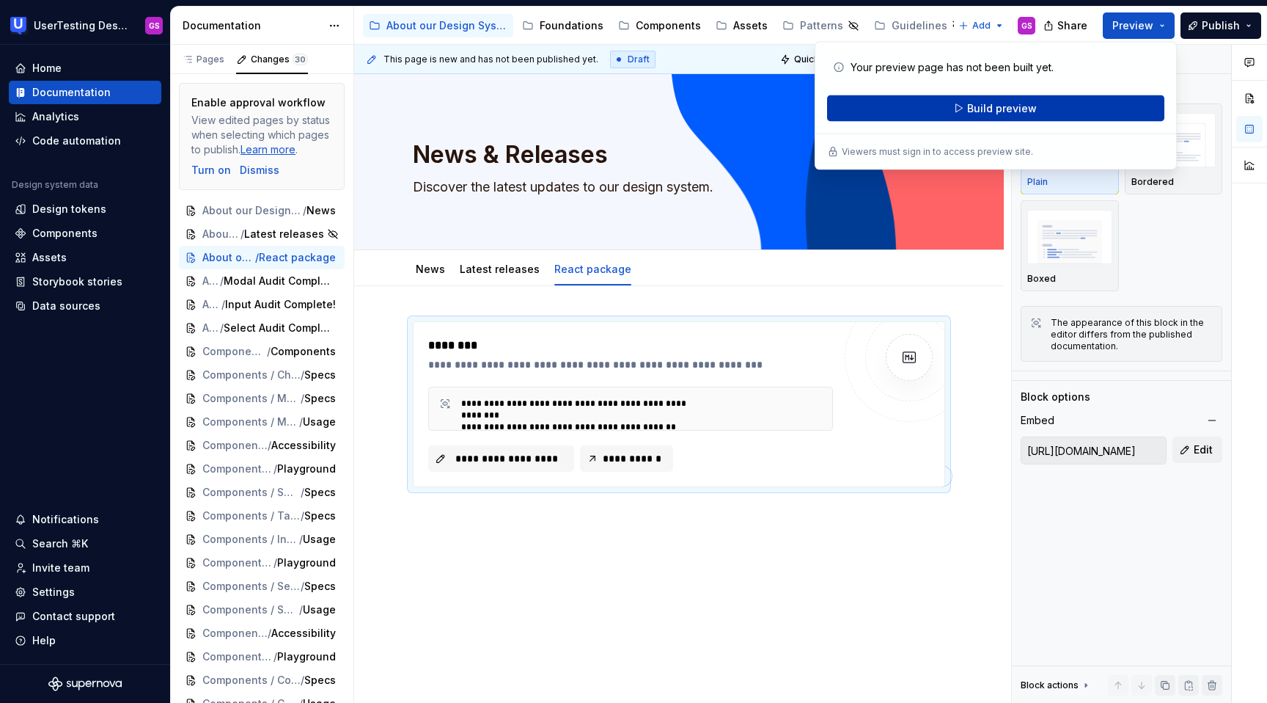
click at [1024, 109] on span "Build preview" at bounding box center [1002, 108] width 70 height 15
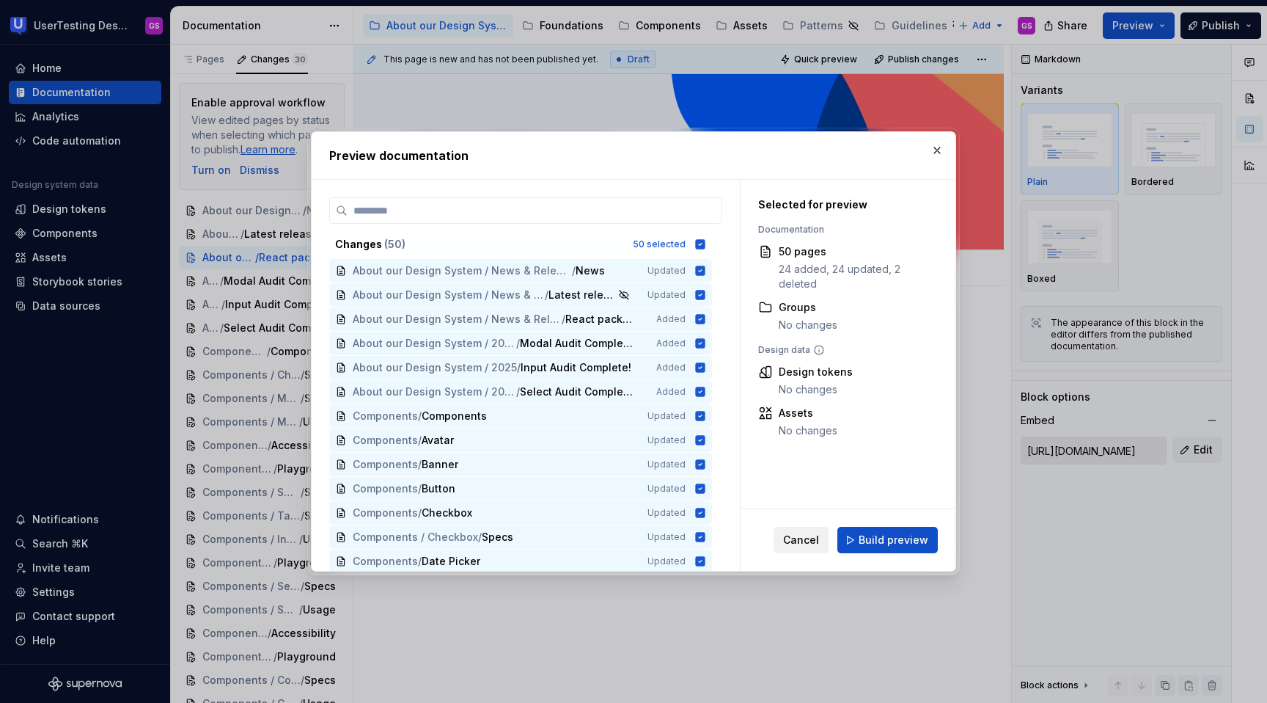
click at [800, 533] on span "Cancel" at bounding box center [801, 539] width 36 height 15
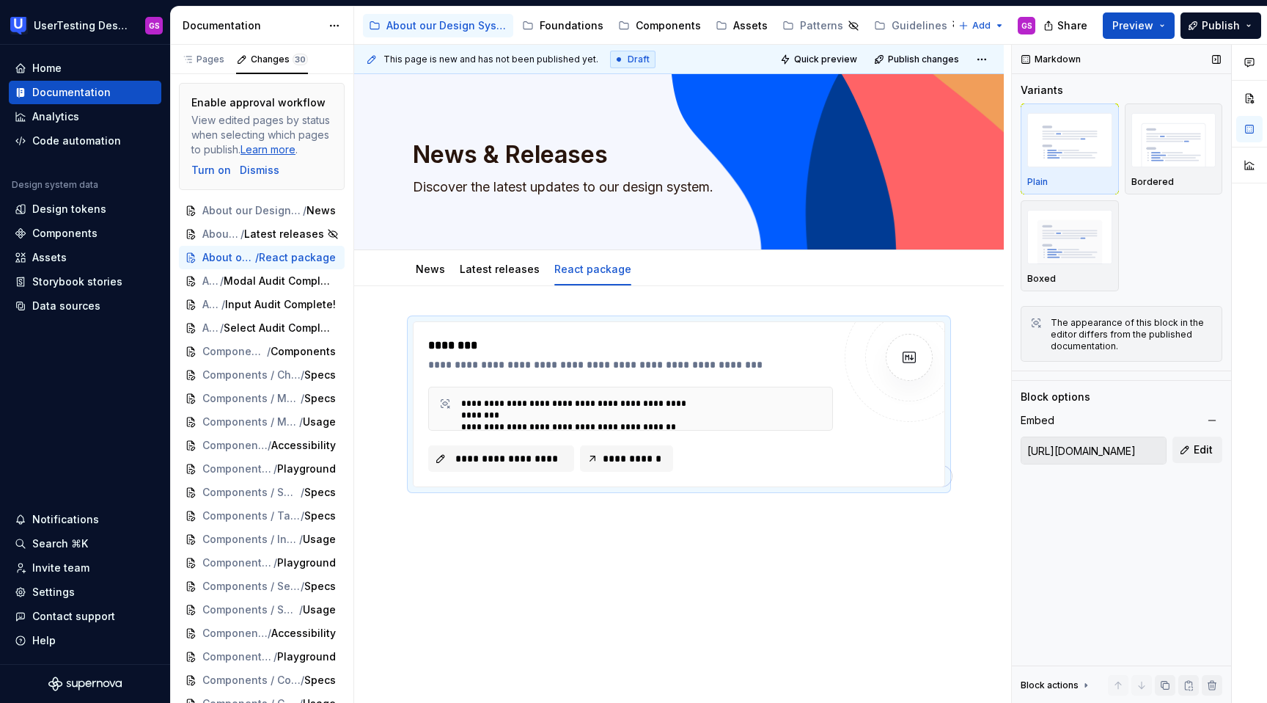
click at [1059, 56] on div "Markdown" at bounding box center [1051, 59] width 71 height 21
click at [398, 331] on span at bounding box center [398, 328] width 12 height 21
click at [787, 493] on div "**********" at bounding box center [679, 412] width 532 height 183
click at [397, 333] on span at bounding box center [398, 328] width 12 height 21
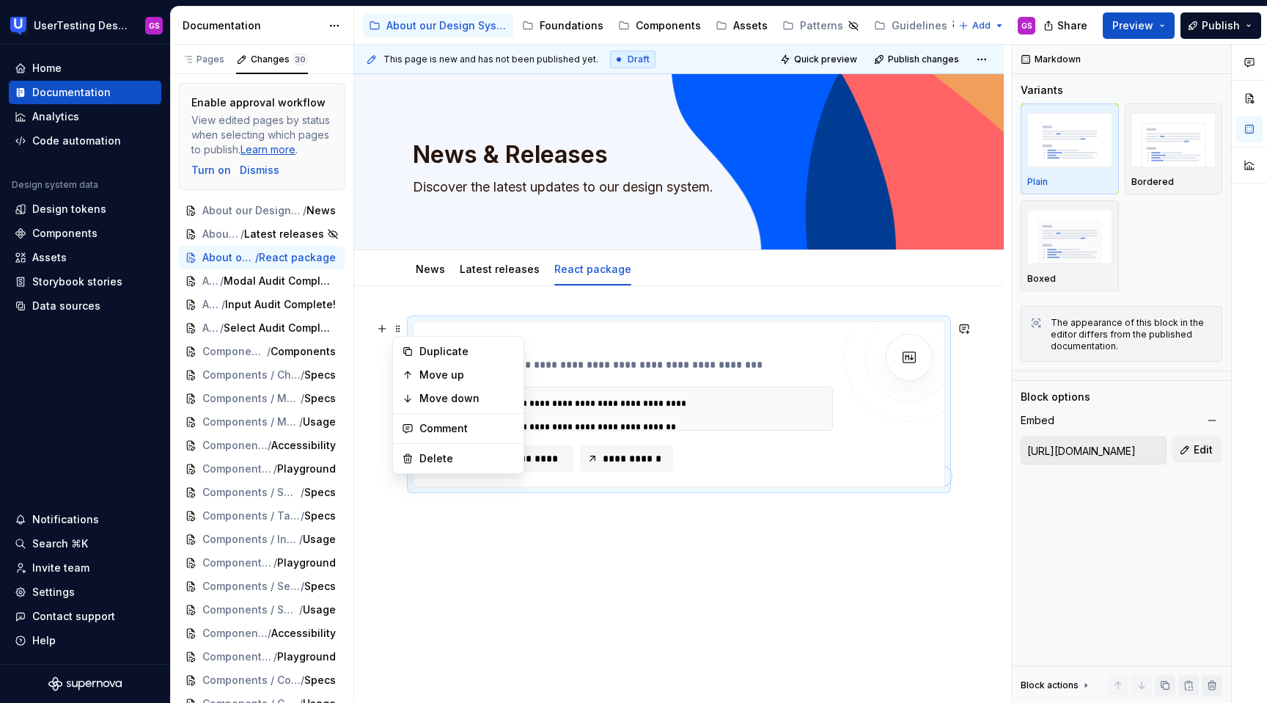
click at [755, 505] on div "**********" at bounding box center [679, 500] width 650 height 429
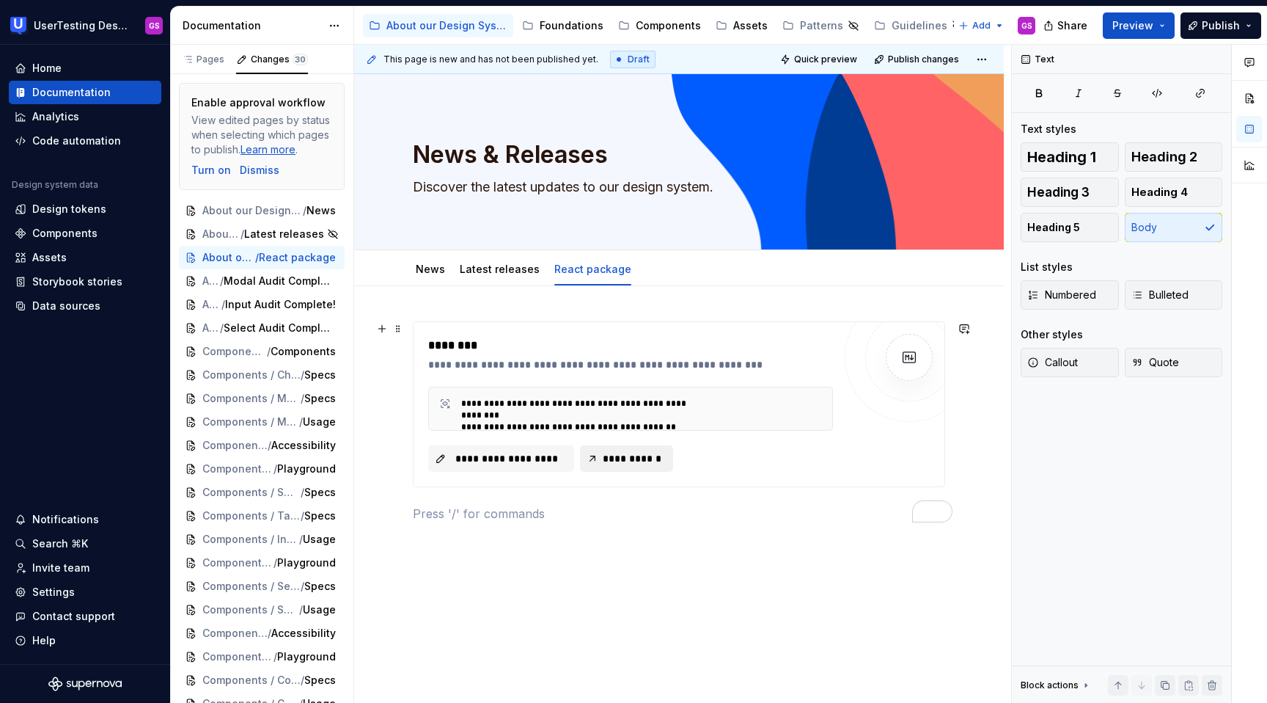
click at [628, 455] on span "**********" at bounding box center [632, 458] width 62 height 15
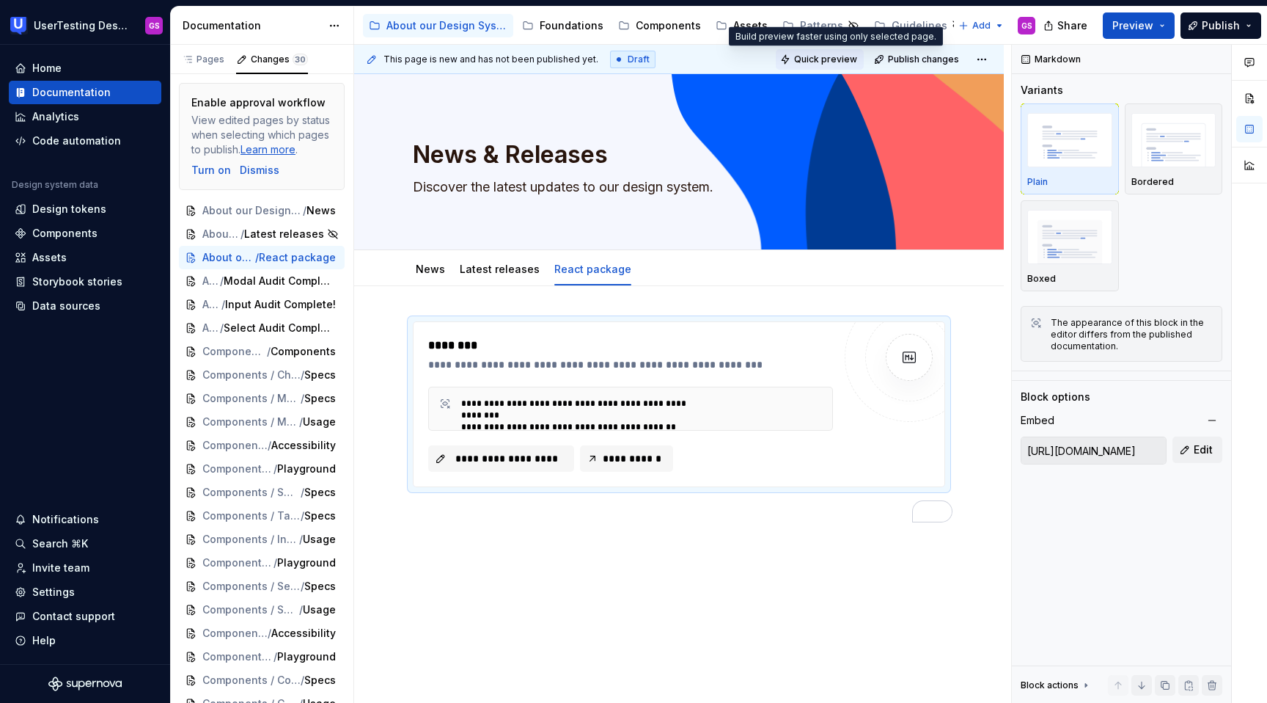
click at [847, 62] on span "Quick preview" at bounding box center [825, 60] width 63 height 12
click at [836, 56] on span "Quick preview" at bounding box center [825, 60] width 63 height 12
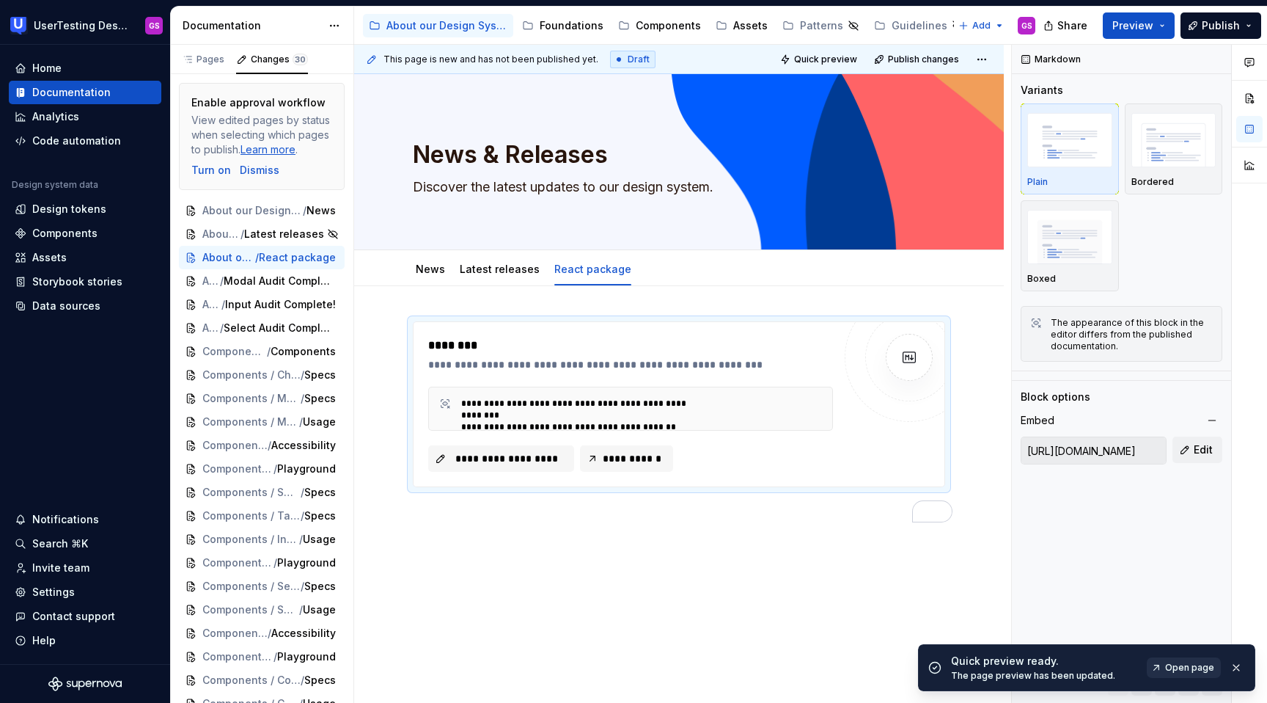
click at [1179, 665] on span "Open page" at bounding box center [1189, 667] width 49 height 12
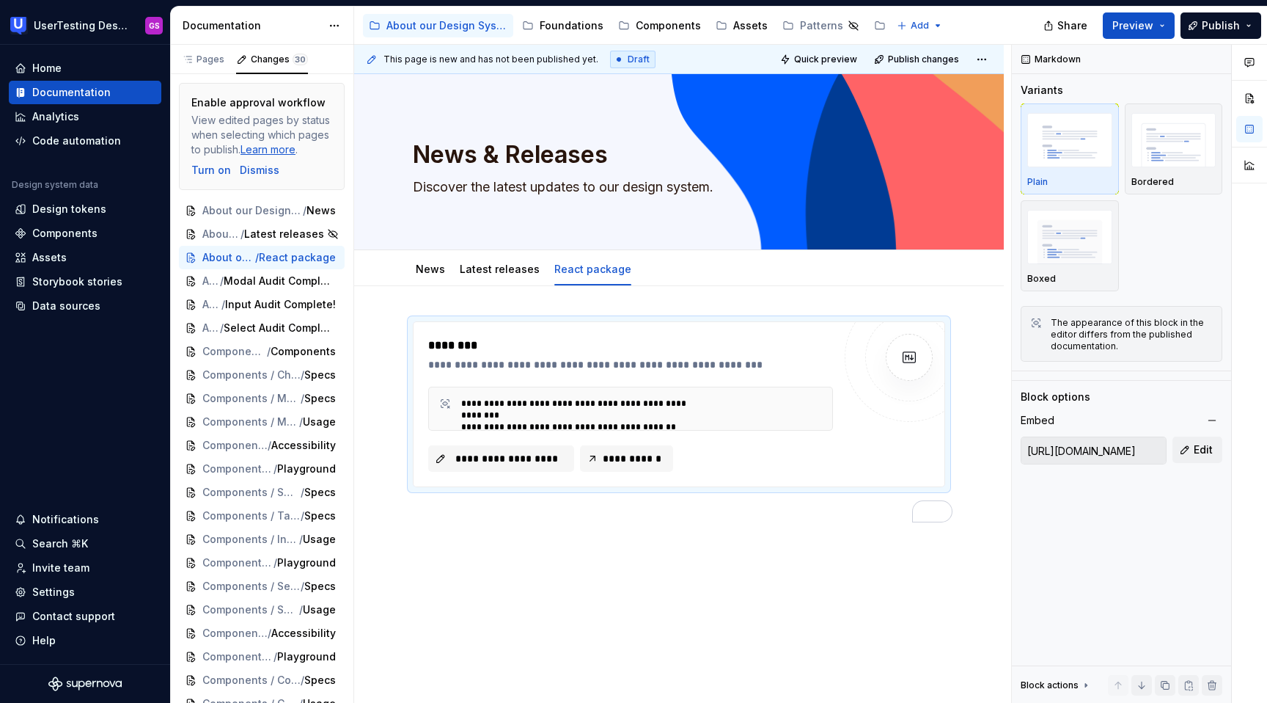
type textarea "*"
